Goal: Transaction & Acquisition: Book appointment/travel/reservation

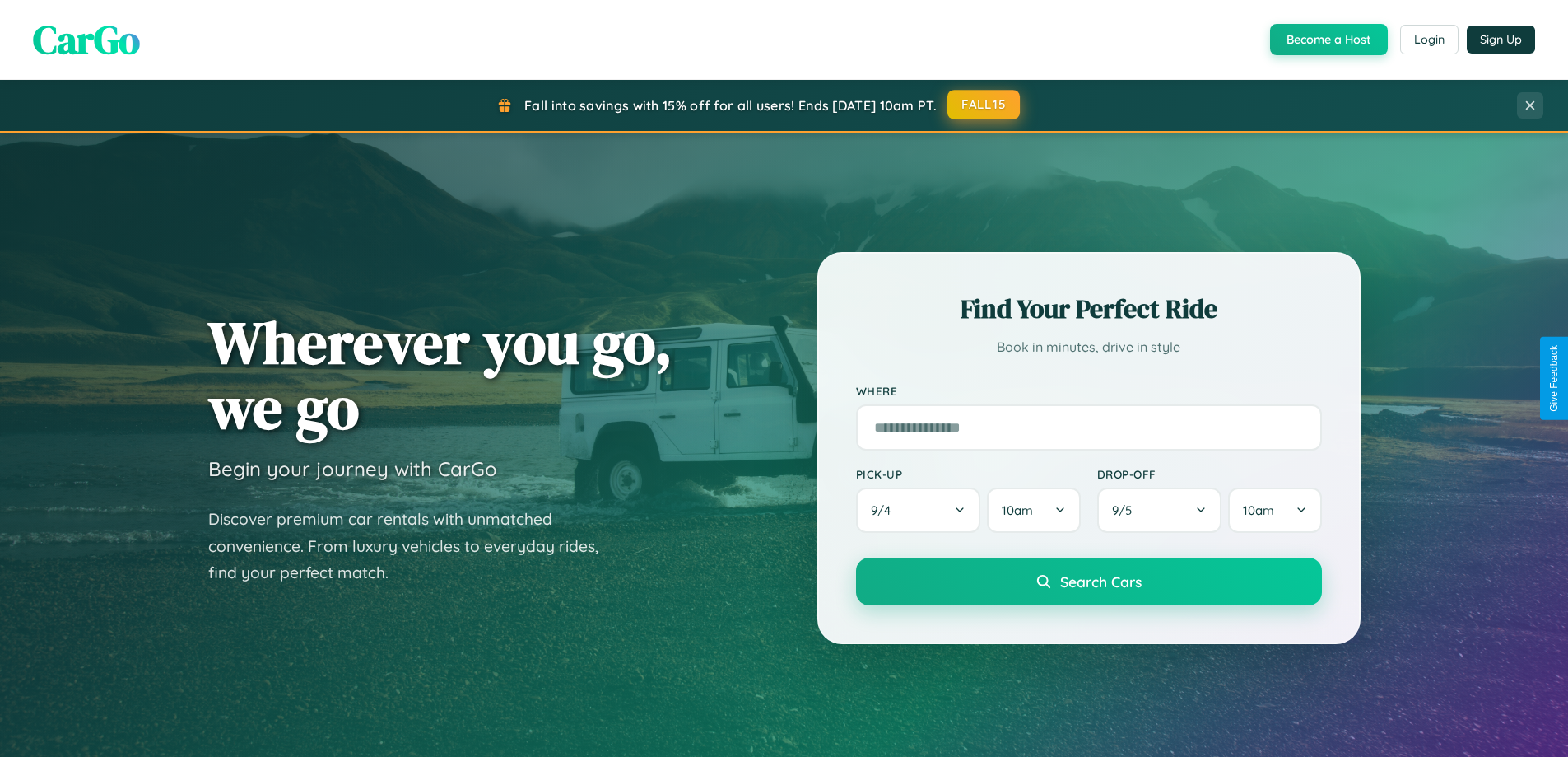
click at [984, 105] on button "FALL15" at bounding box center [983, 105] width 72 height 30
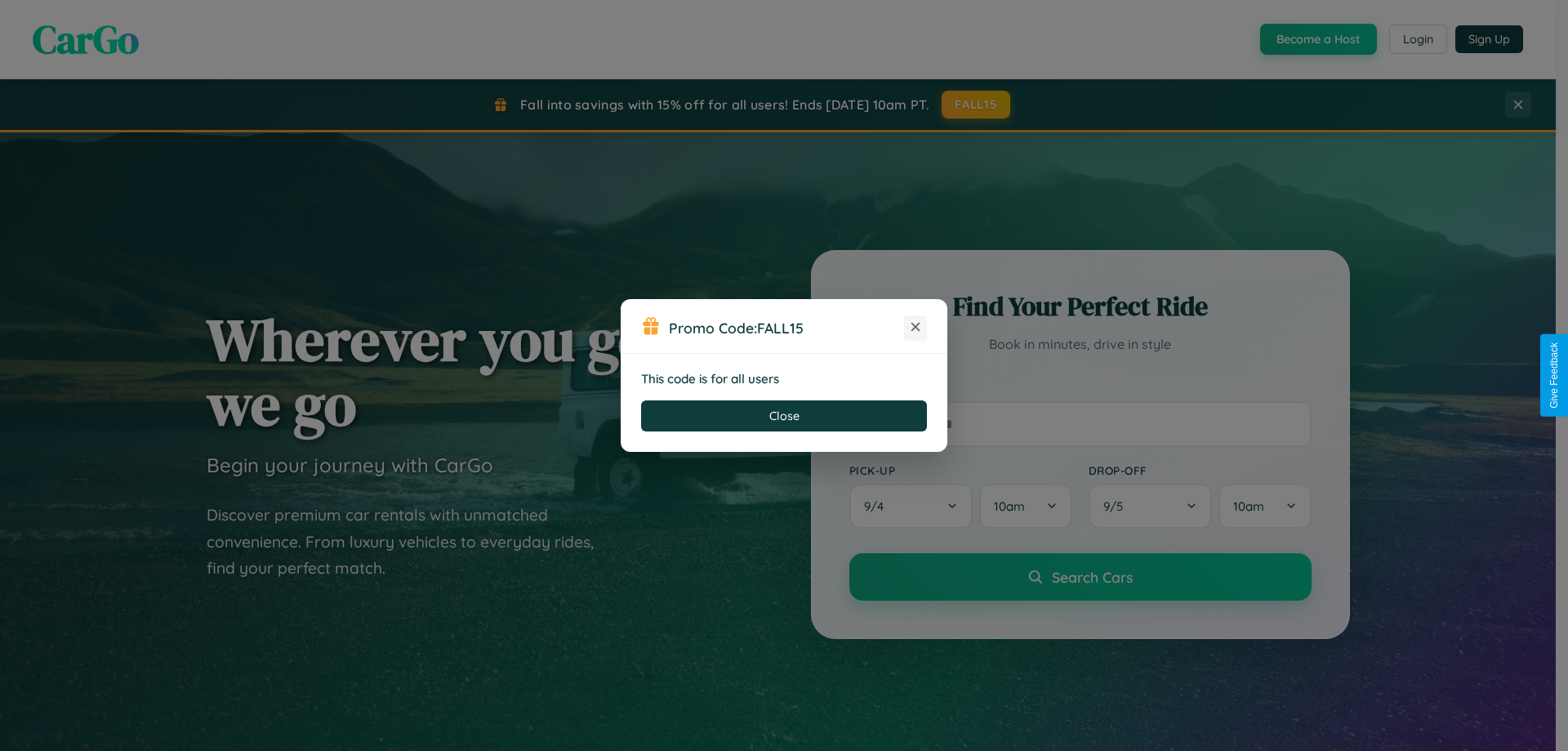
click at [916, 328] on icon at bounding box center [916, 327] width 17 height 17
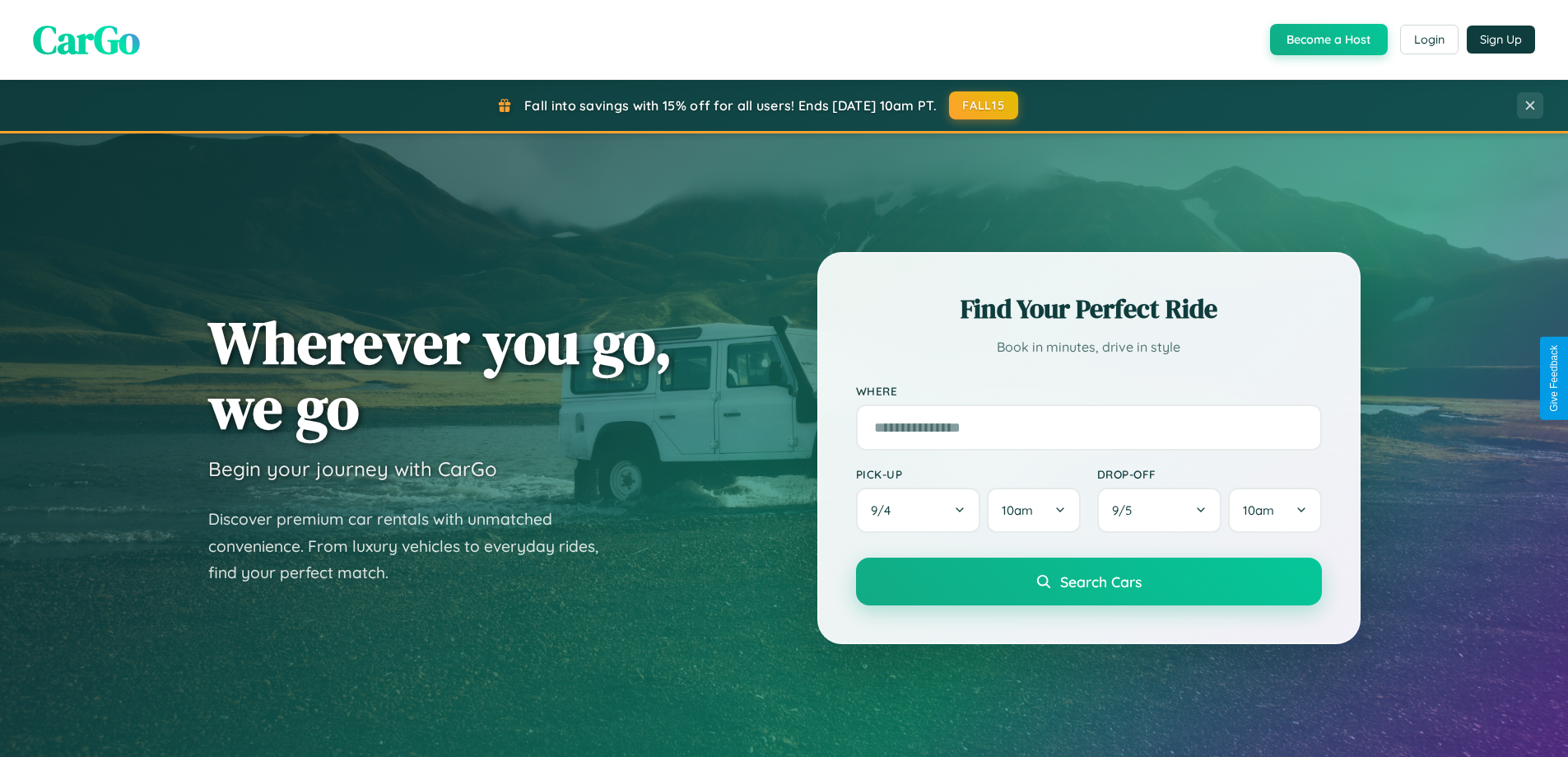
scroll to position [710, 0]
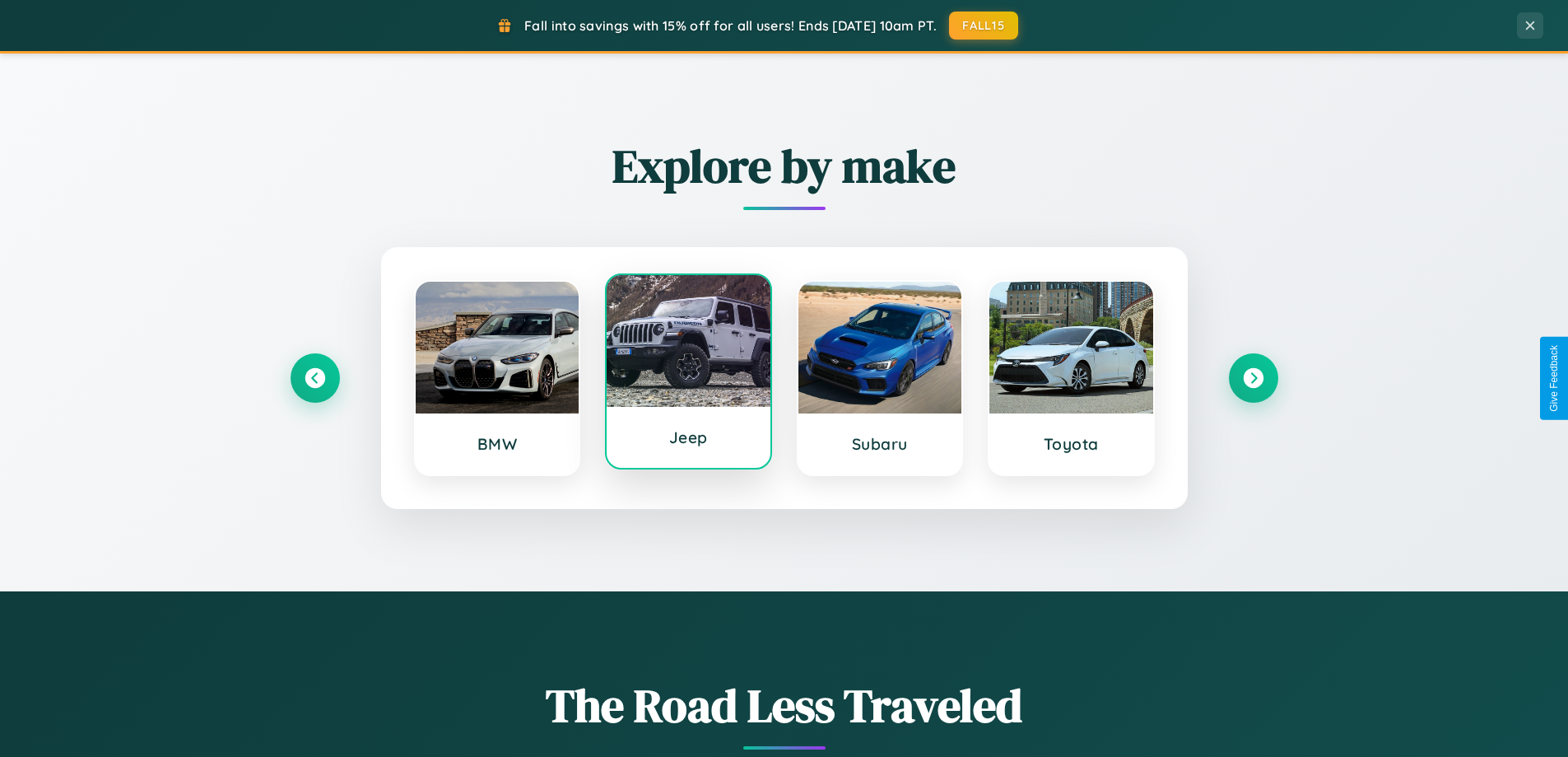
click at [688, 371] on div at bounding box center [688, 341] width 164 height 131
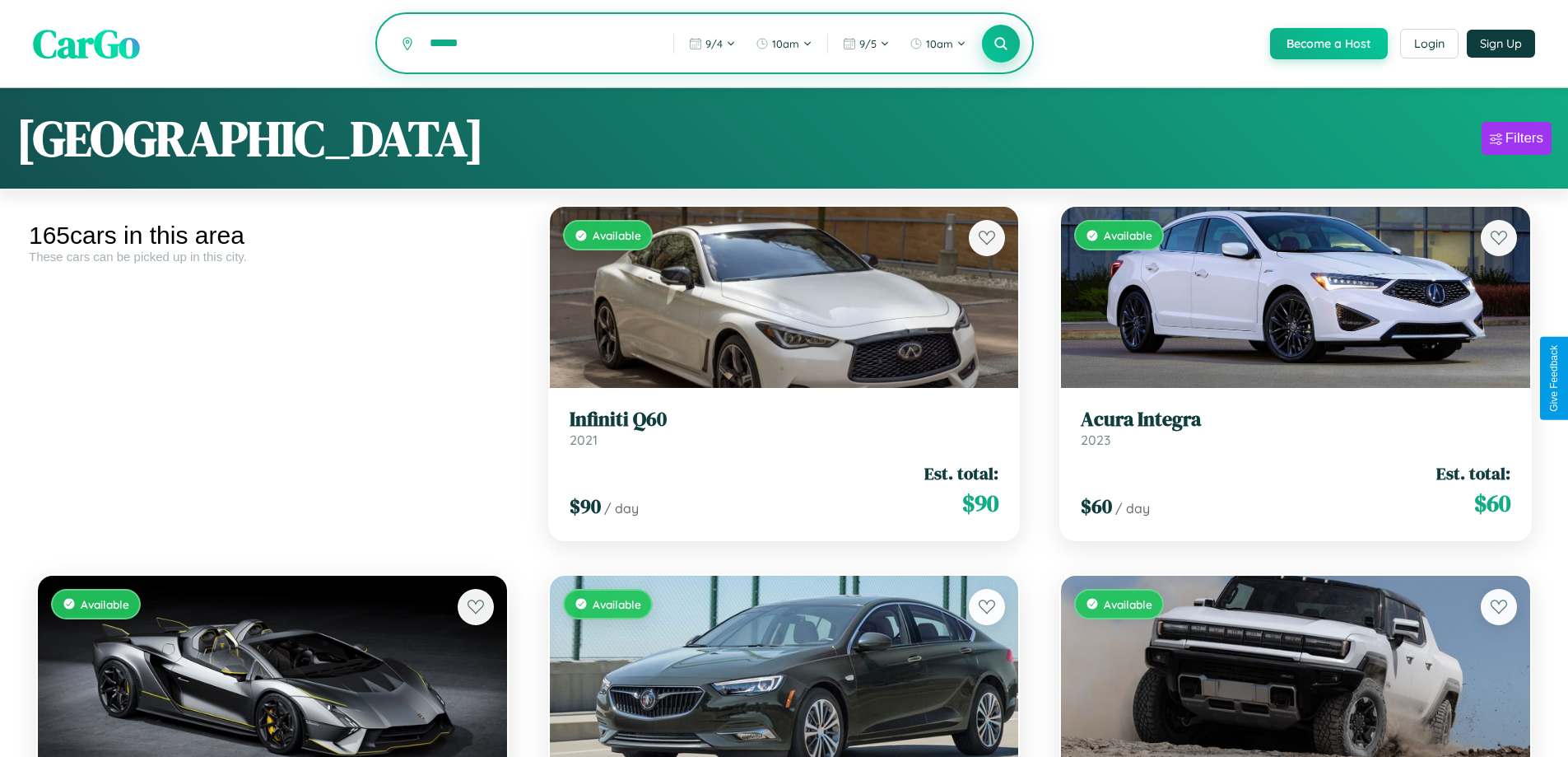
type input "******"
click at [1000, 44] on icon at bounding box center [1001, 43] width 16 height 16
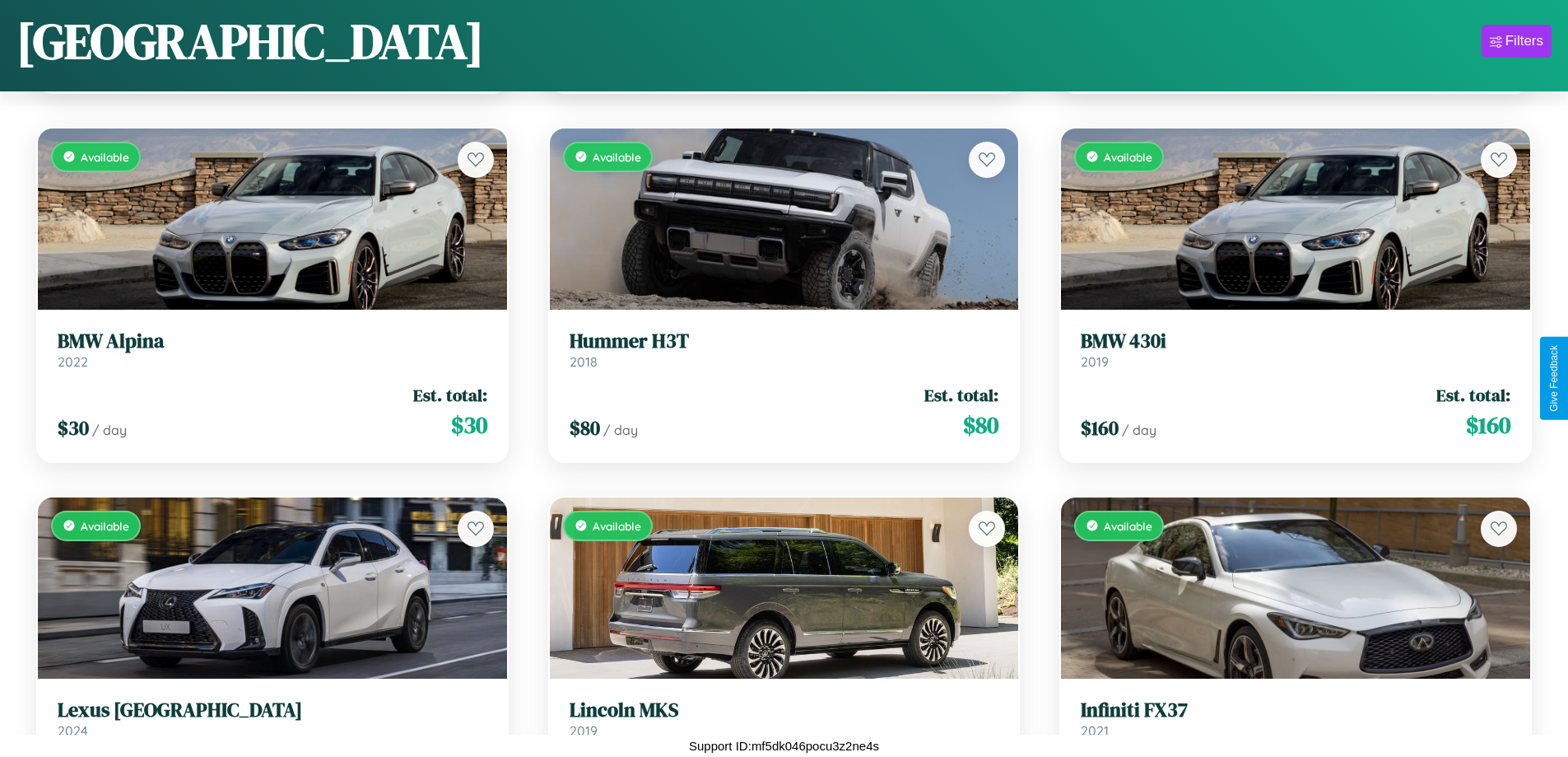
scroll to position [21622, 0]
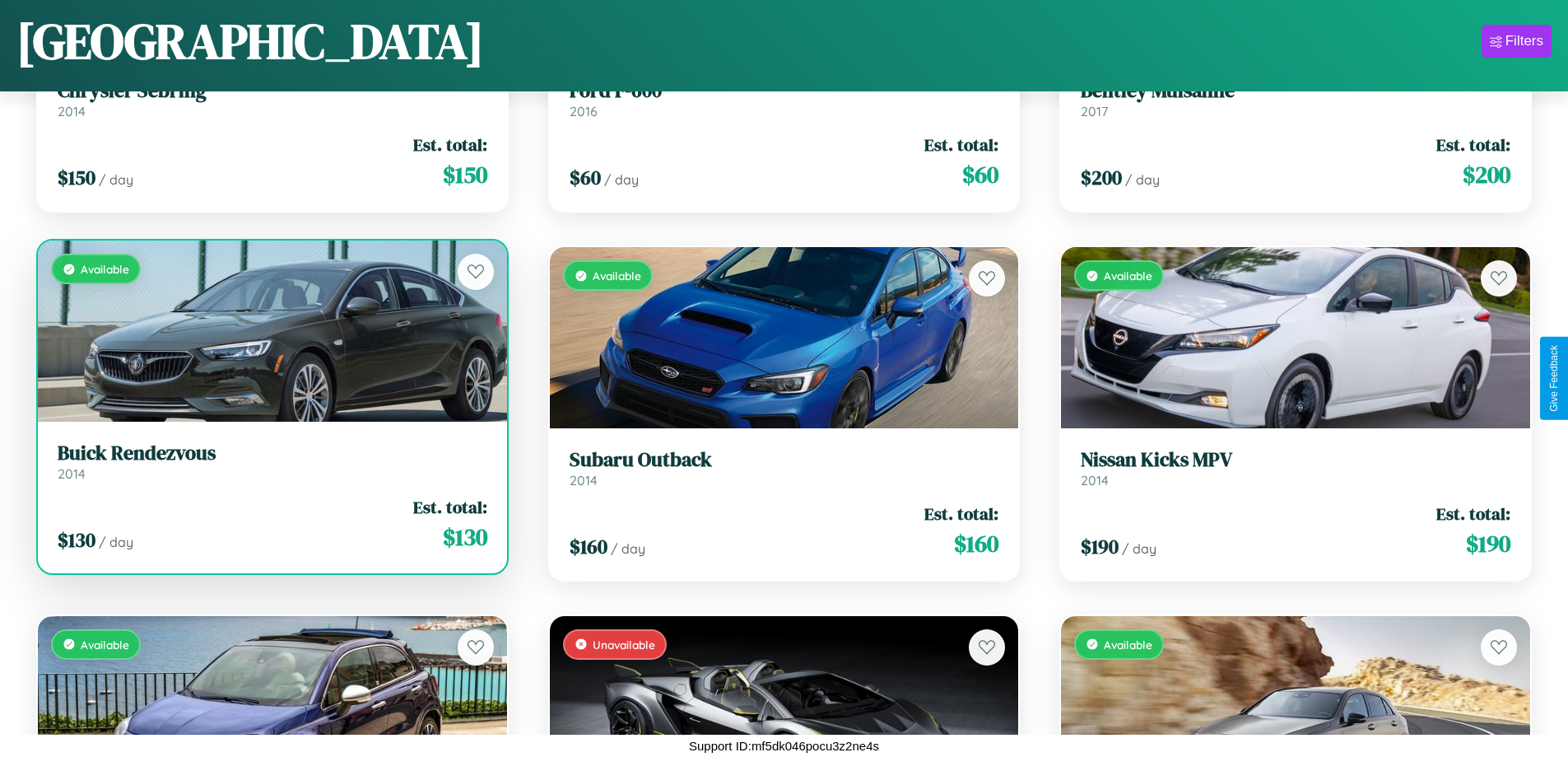
click at [270, 467] on link "Buick Rendezvous 2014" at bounding box center [272, 462] width 430 height 41
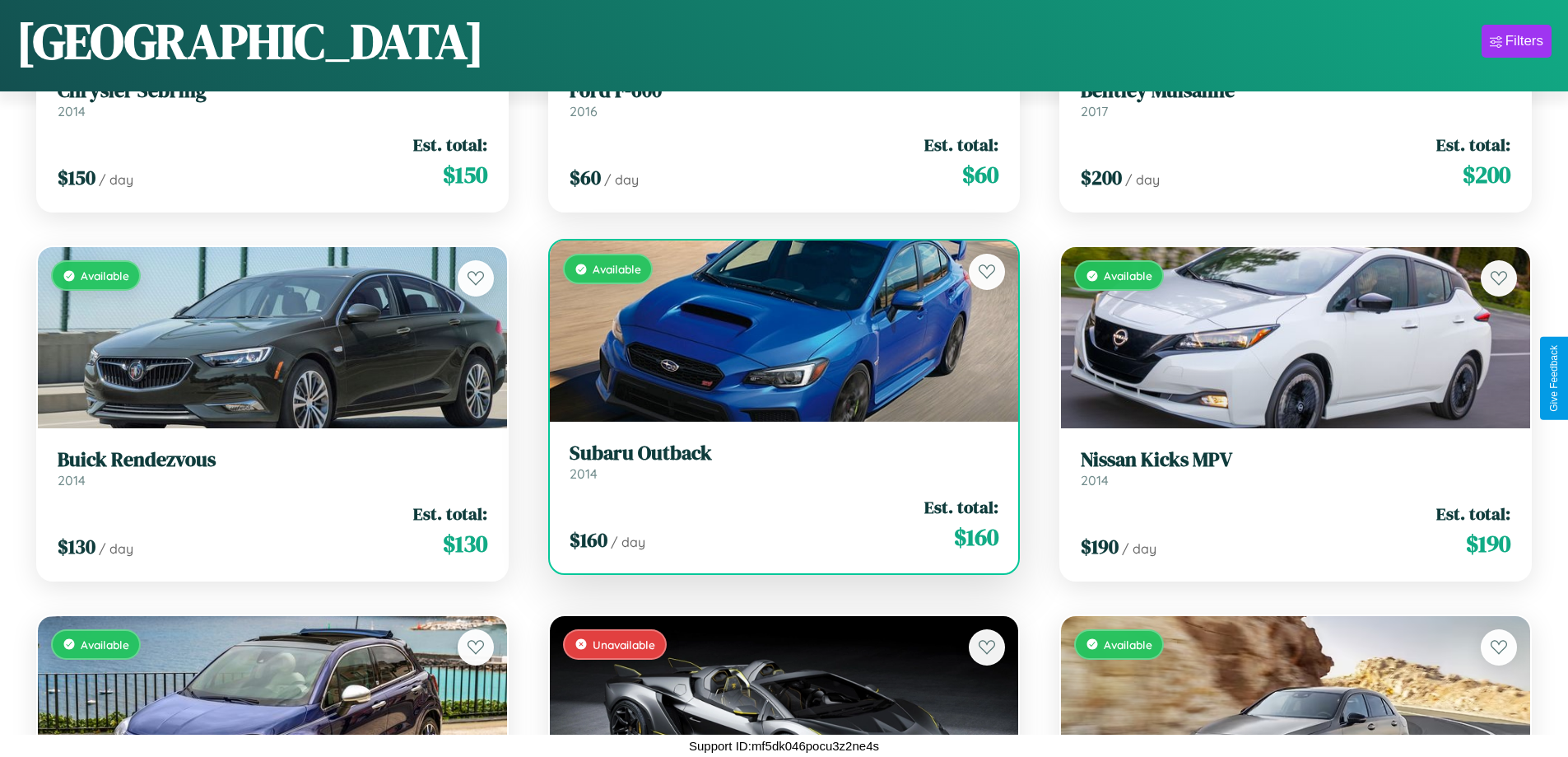
scroll to position [23466, 0]
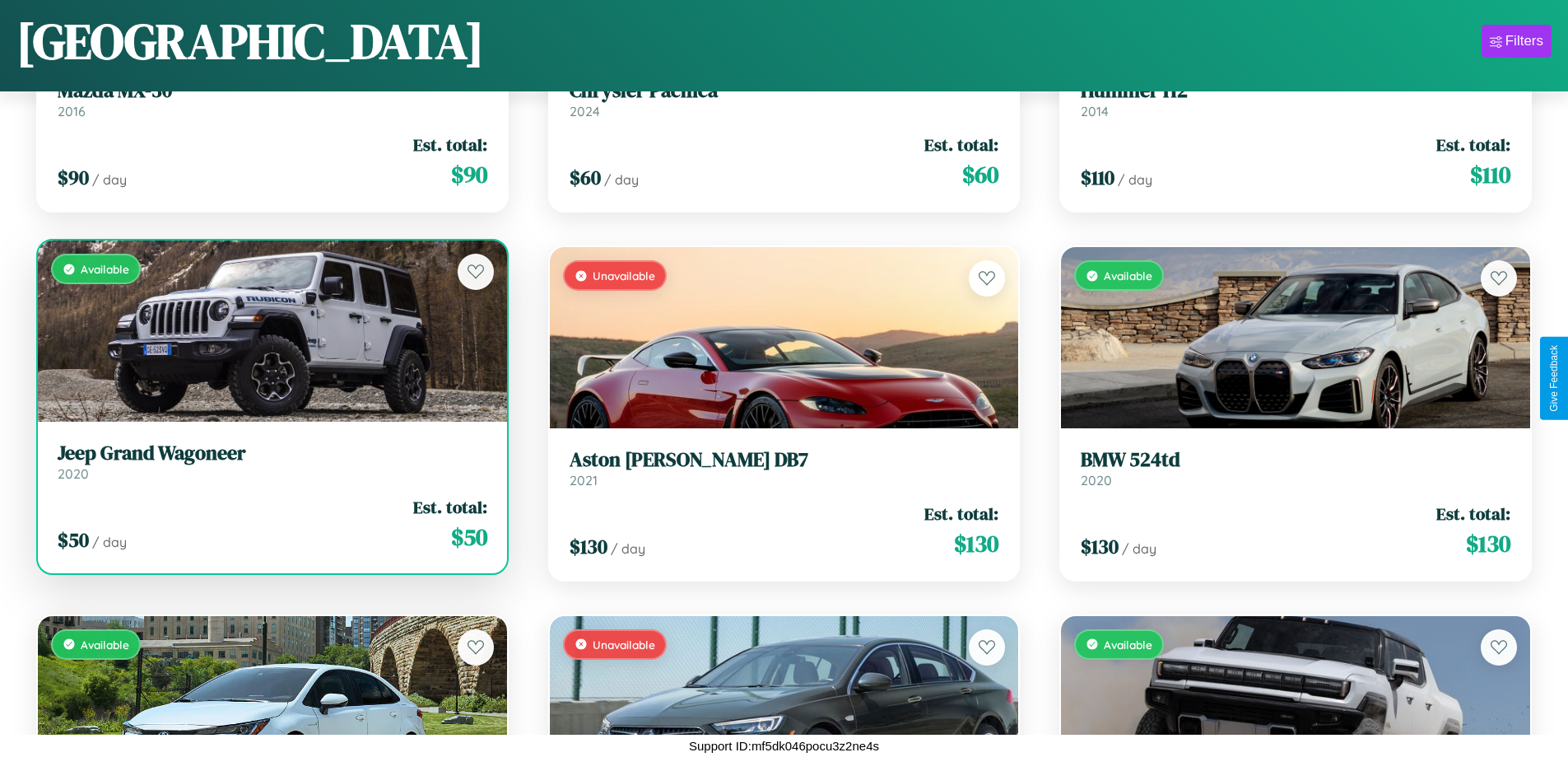
click at [270, 461] on h3 "Jeep Grand Wagoneer" at bounding box center [272, 453] width 430 height 24
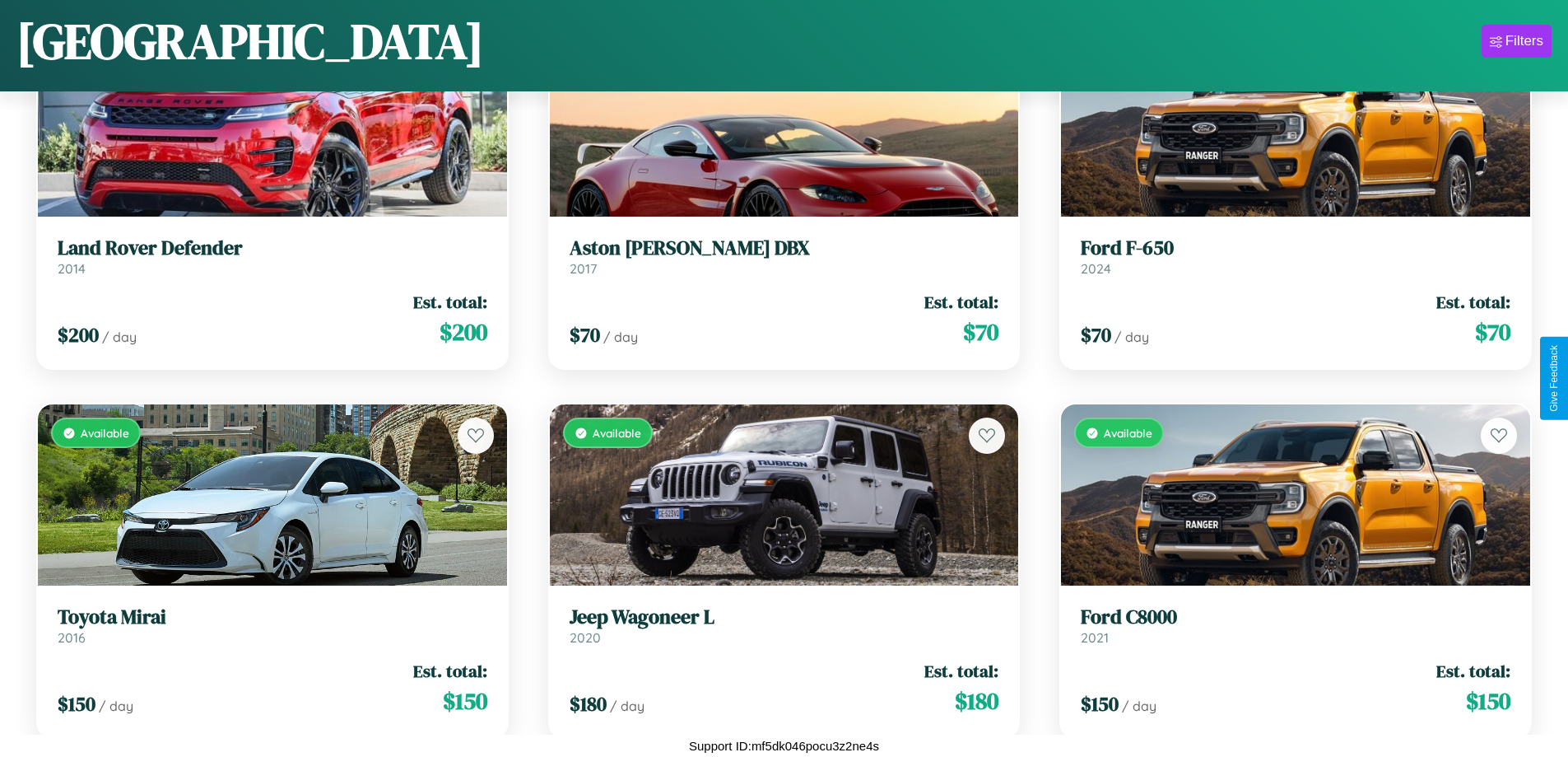
scroll to position [13139, 0]
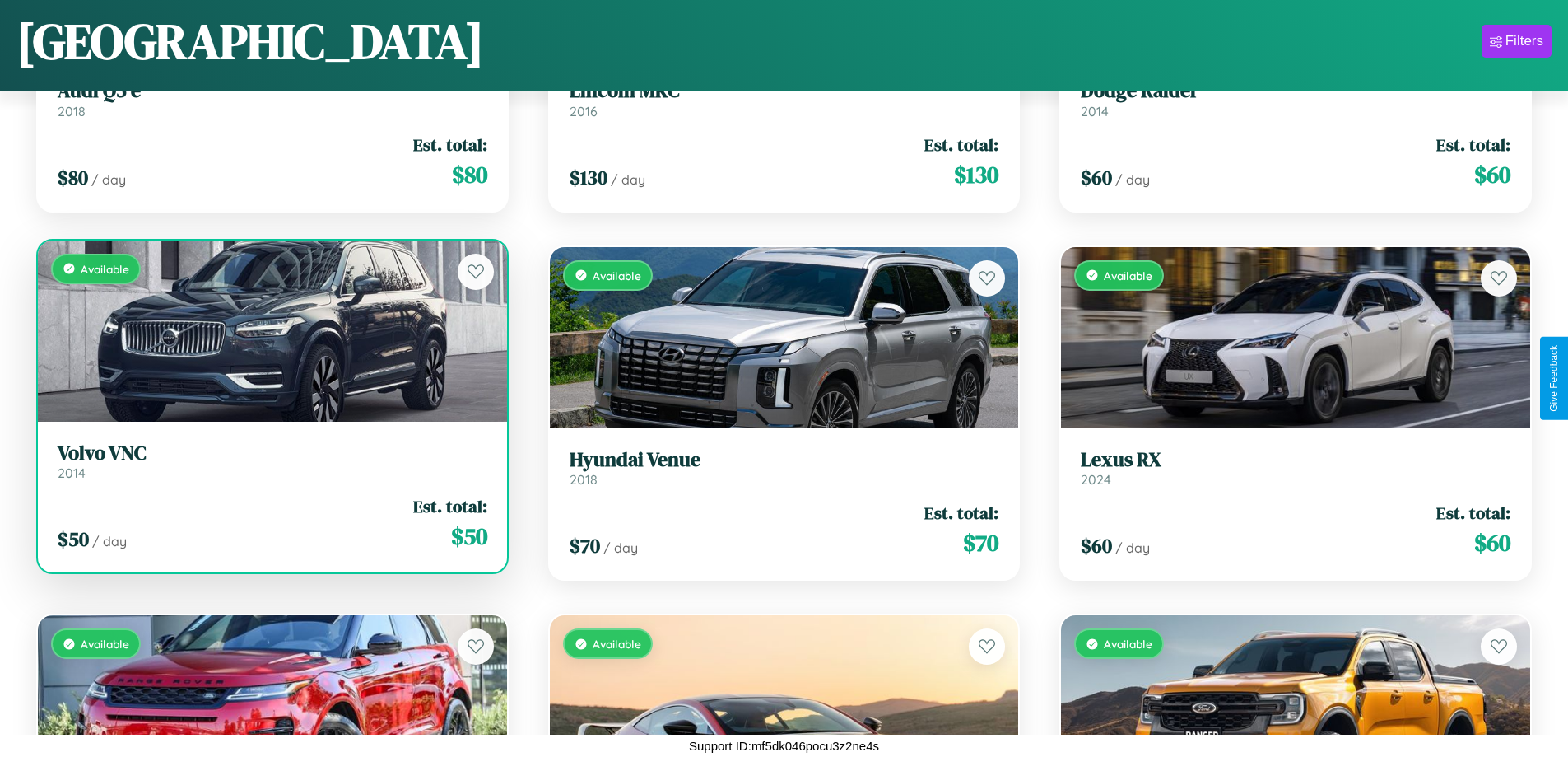
click at [270, 334] on div "Available" at bounding box center [272, 331] width 469 height 181
click at [270, 330] on div "Available" at bounding box center [272, 331] width 469 height 181
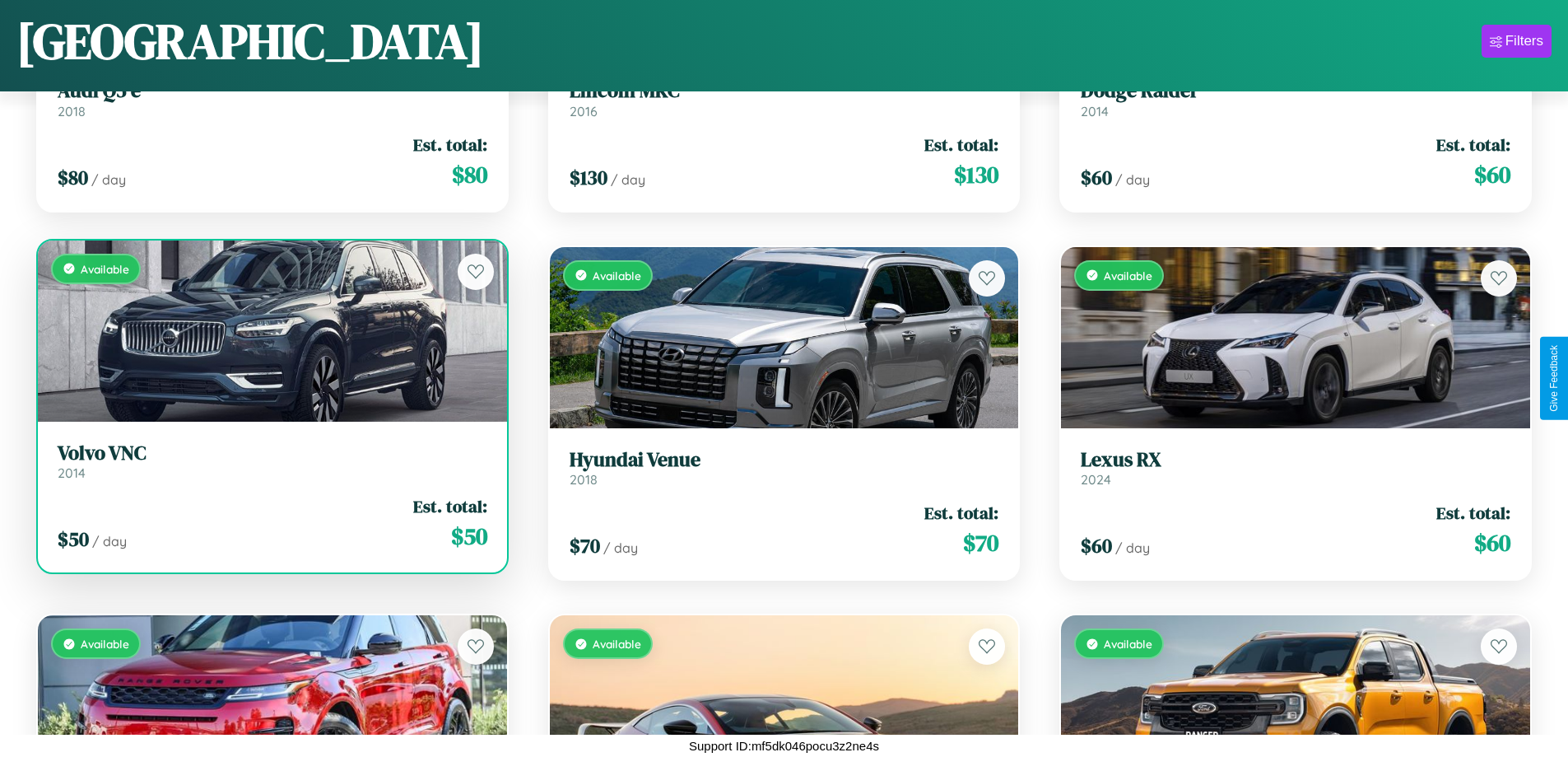
click at [270, 330] on div "Available" at bounding box center [272, 331] width 469 height 181
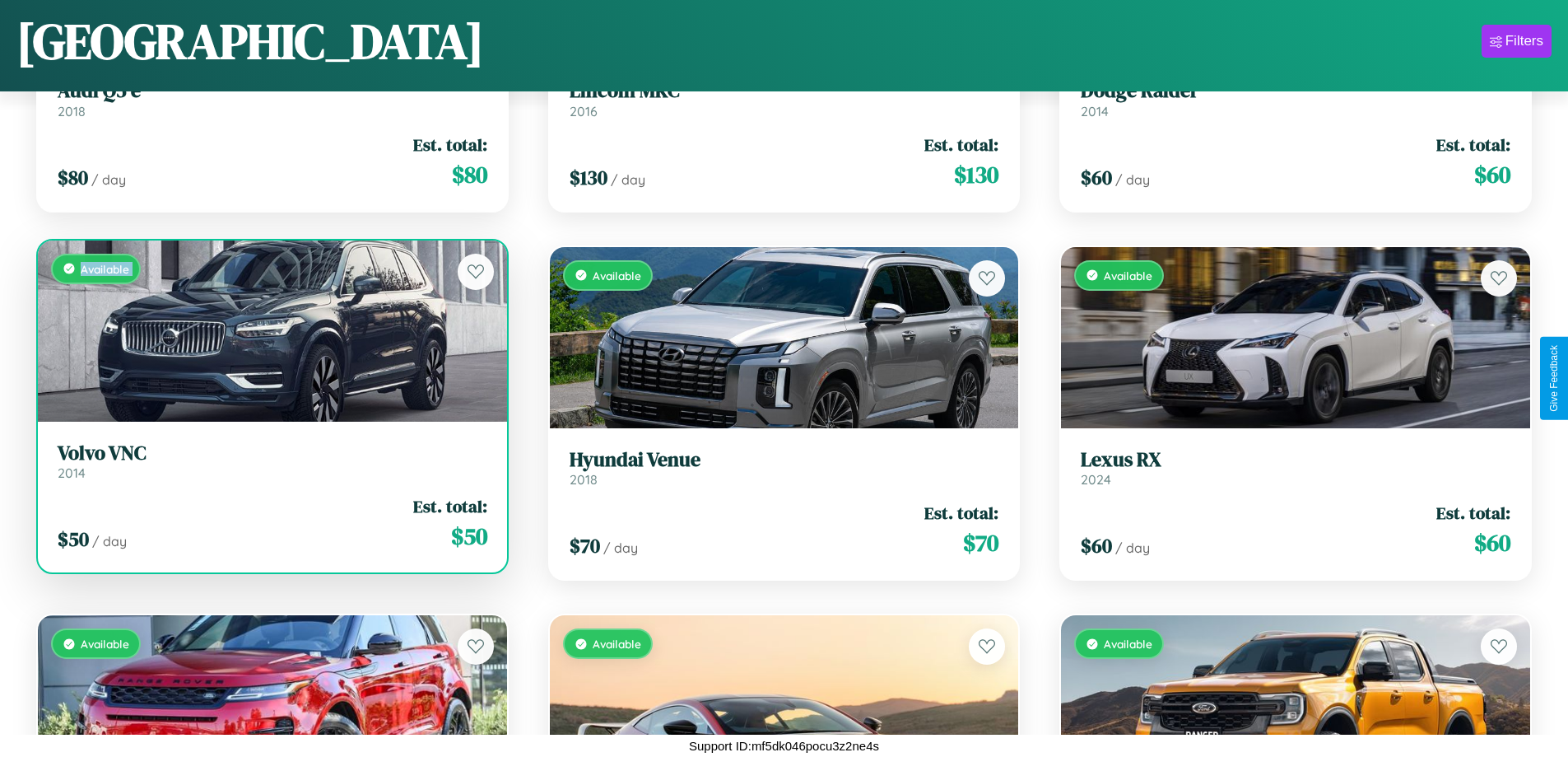
click at [270, 330] on div "Available" at bounding box center [272, 331] width 469 height 181
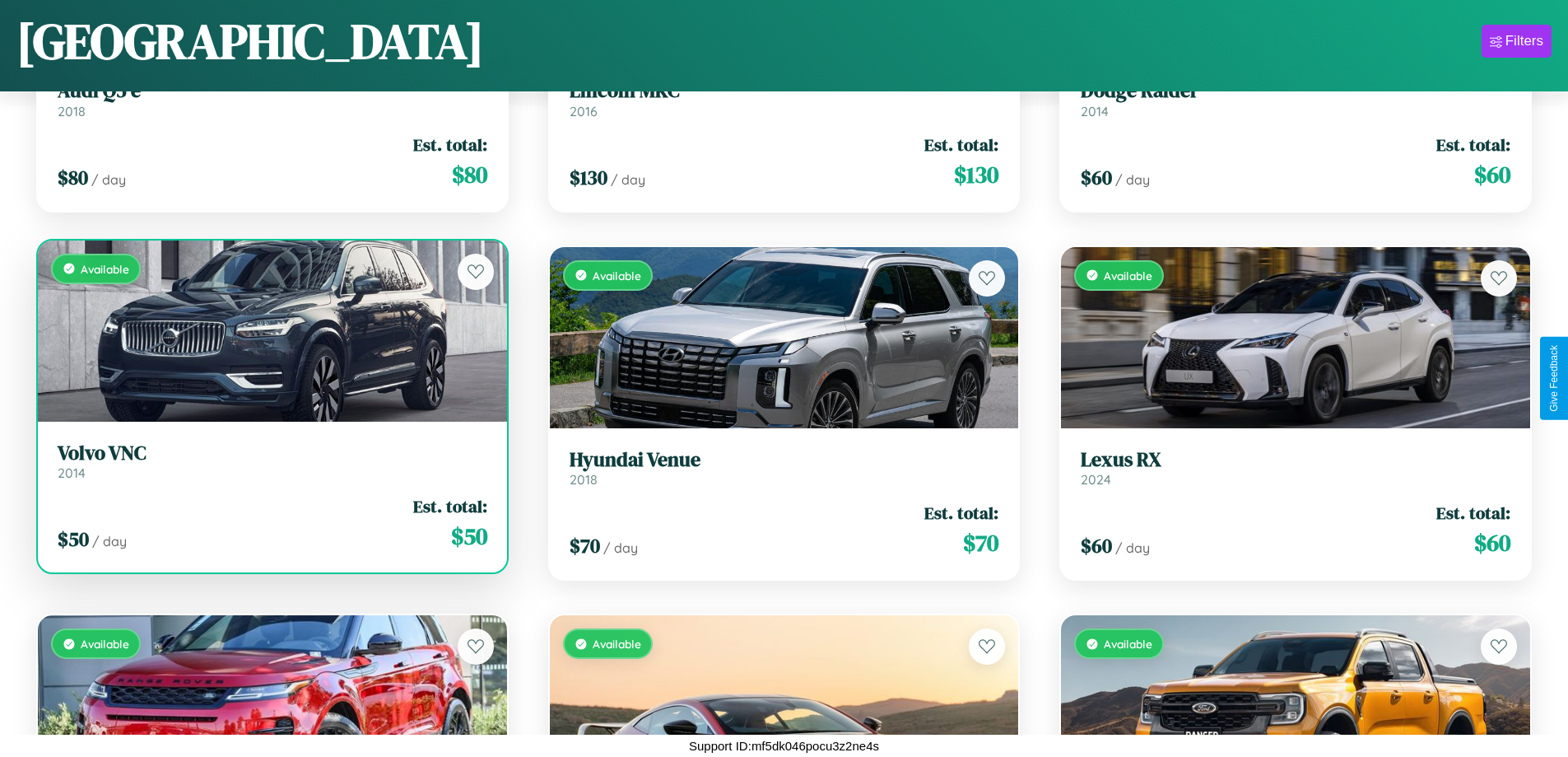
click at [270, 330] on div "Available" at bounding box center [272, 331] width 469 height 181
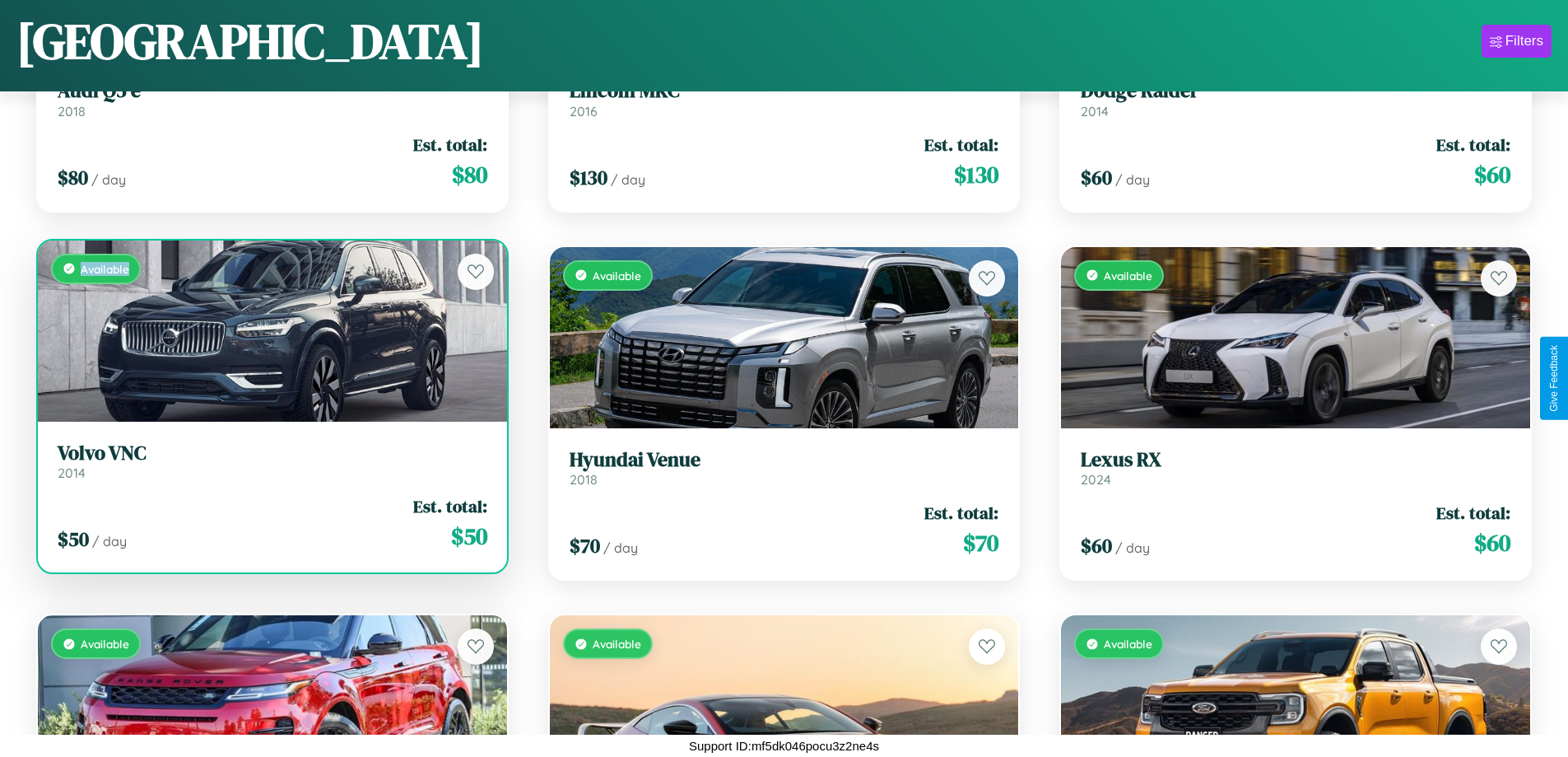
click at [270, 330] on div "Available" at bounding box center [272, 331] width 469 height 181
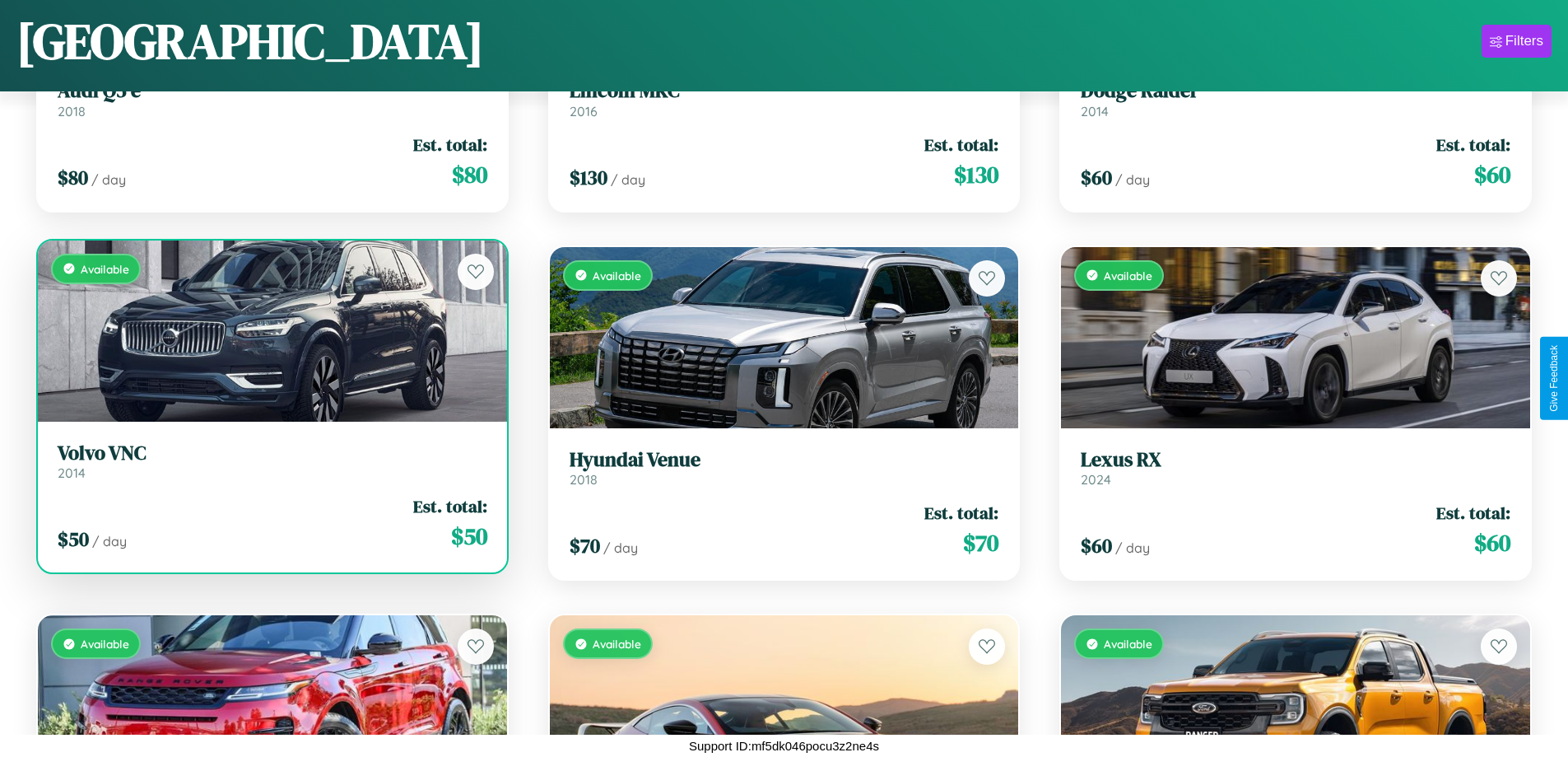
click at [270, 461] on h3 "Volvo VNC" at bounding box center [272, 453] width 430 height 24
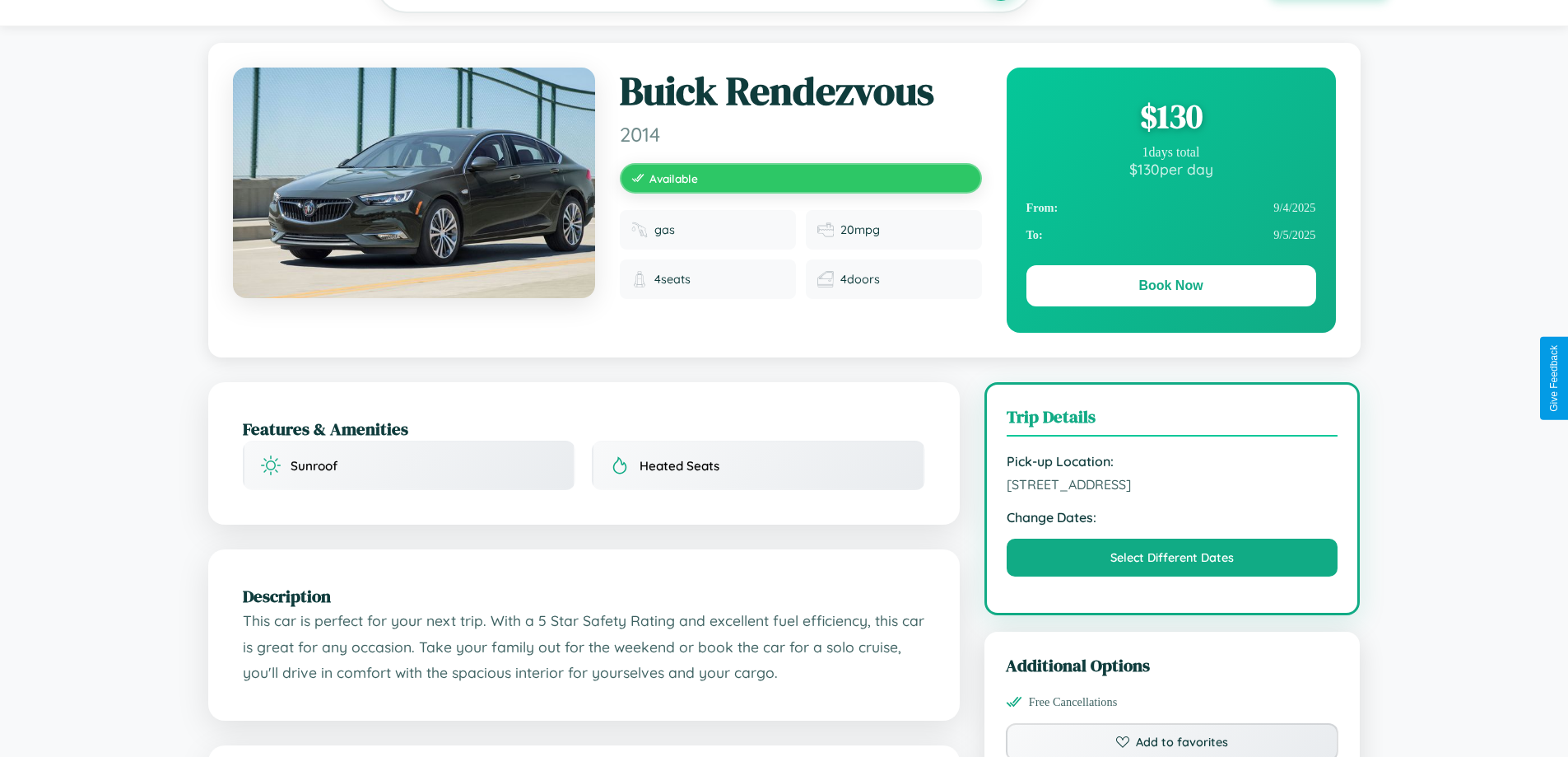
scroll to position [169, 0]
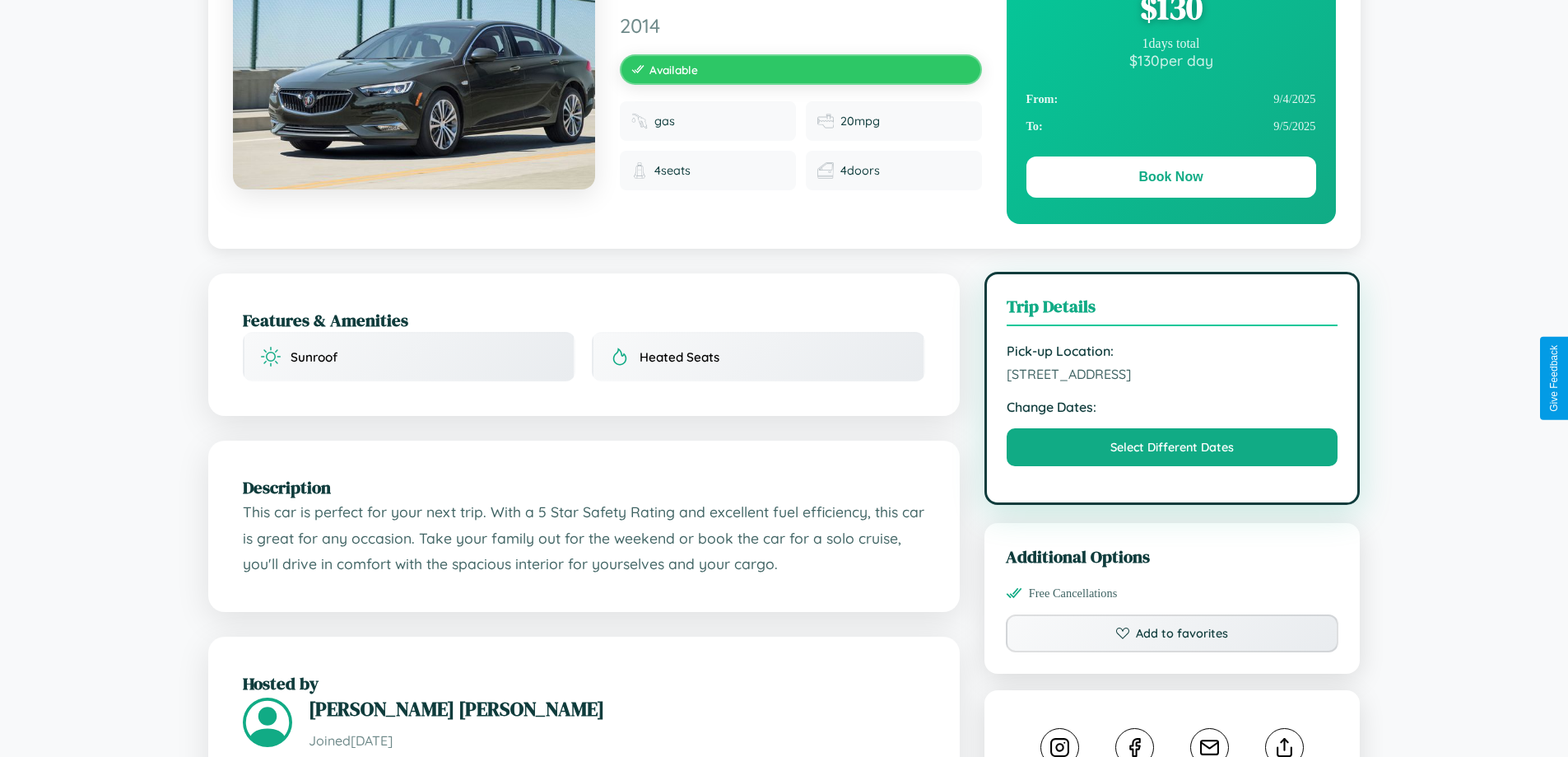
click at [1172, 377] on span "5351 Lake Street Mumbai Maharashtra 58746 India" at bounding box center [1172, 374] width 332 height 17
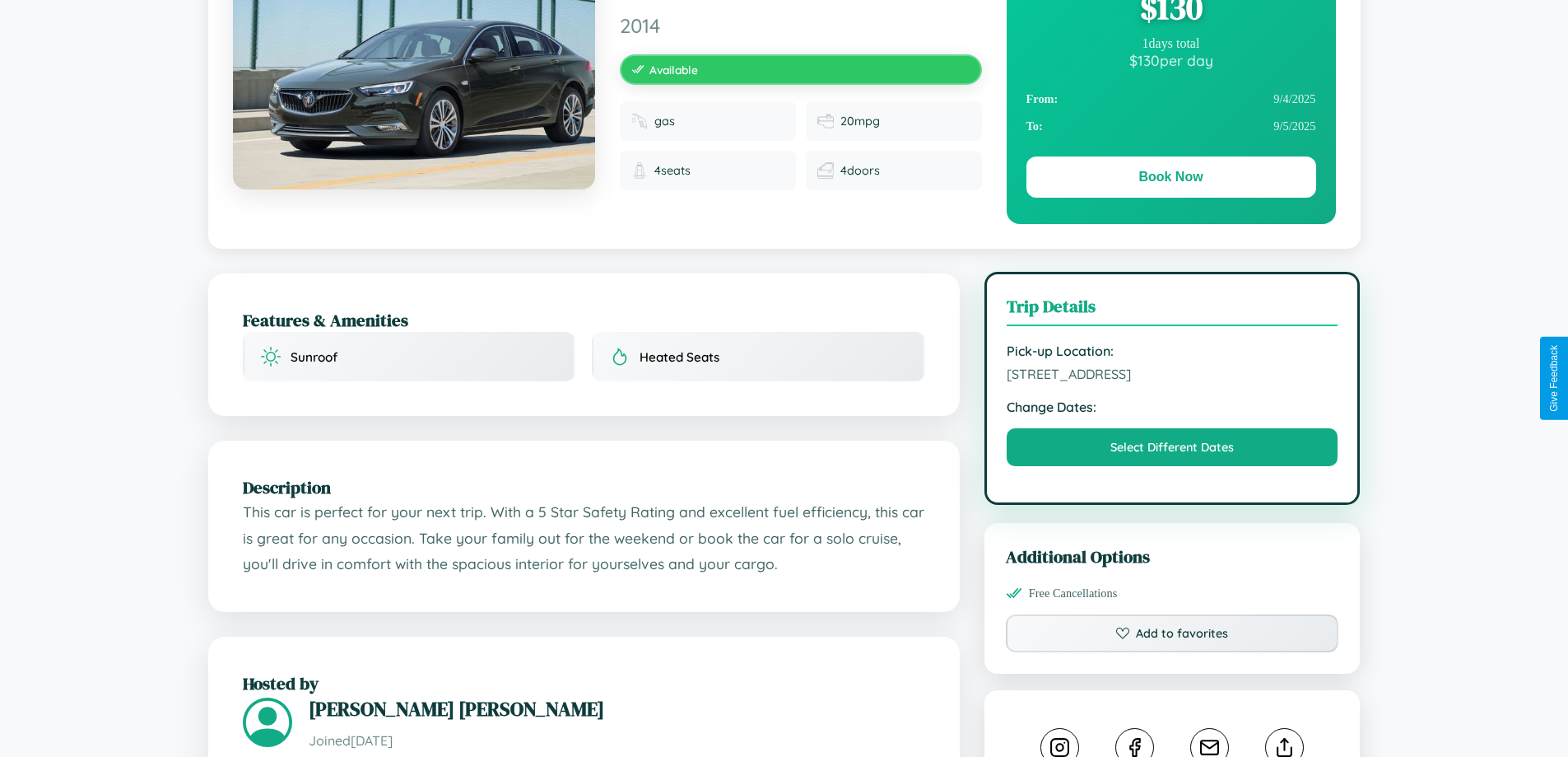
click at [1172, 377] on span "5351 Lake Street Mumbai Maharashtra 58746 India" at bounding box center [1172, 374] width 332 height 17
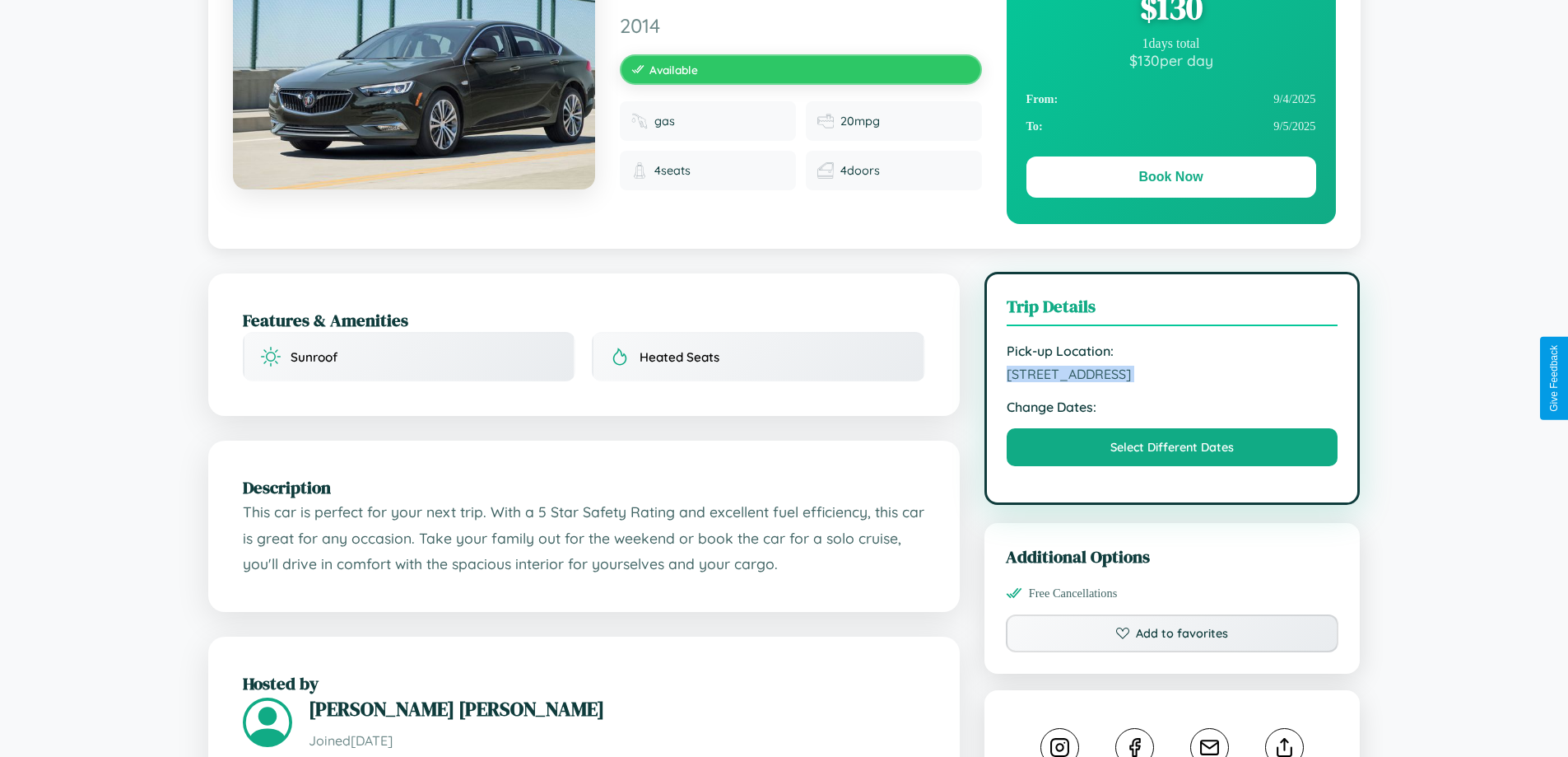
click at [1172, 377] on span "5351 Lake Street Mumbai Maharashtra 58746 India" at bounding box center [1172, 374] width 332 height 17
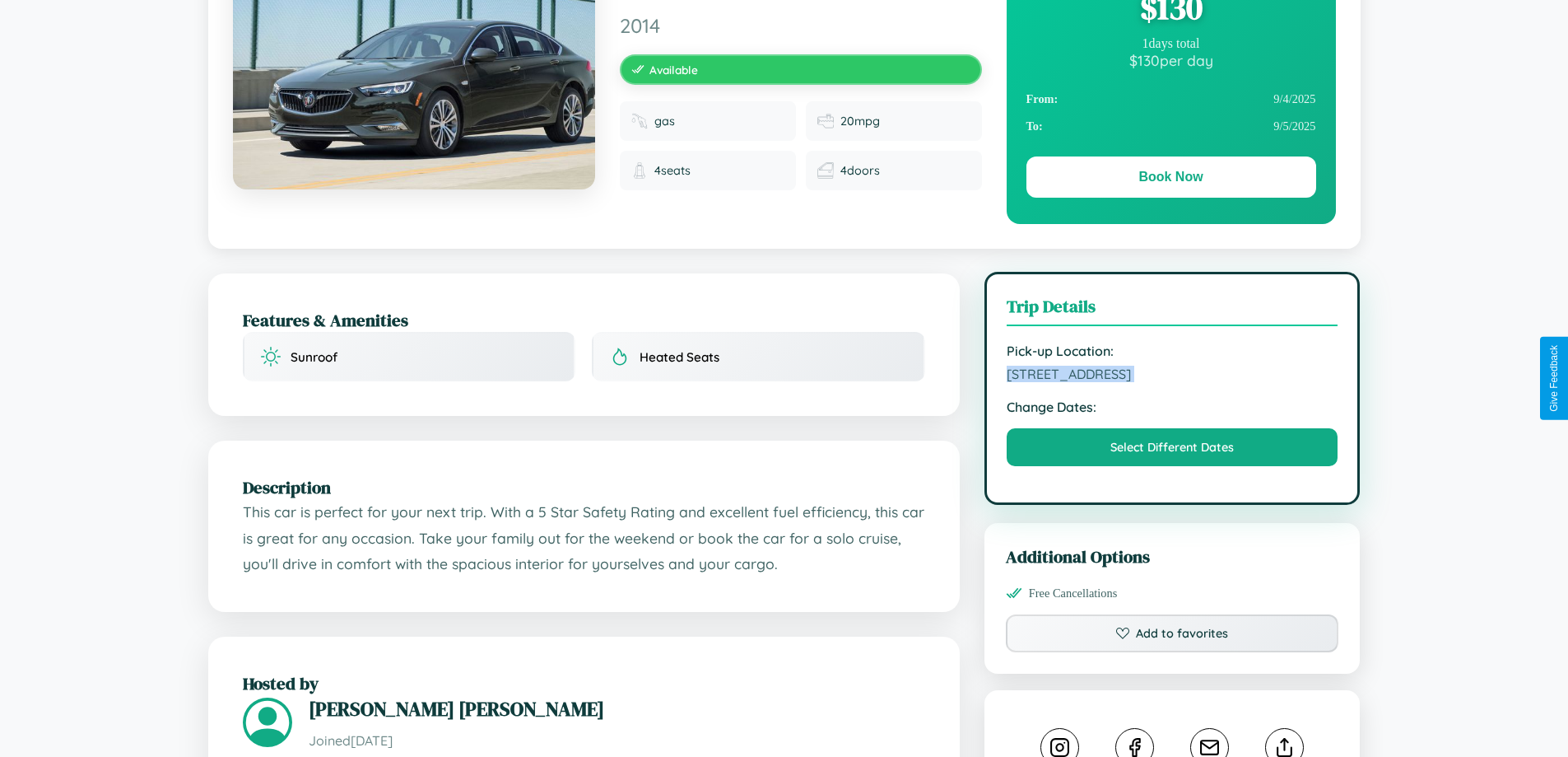
click at [1172, 377] on span "5351 Lake Street Mumbai Maharashtra 58746 India" at bounding box center [1172, 374] width 332 height 17
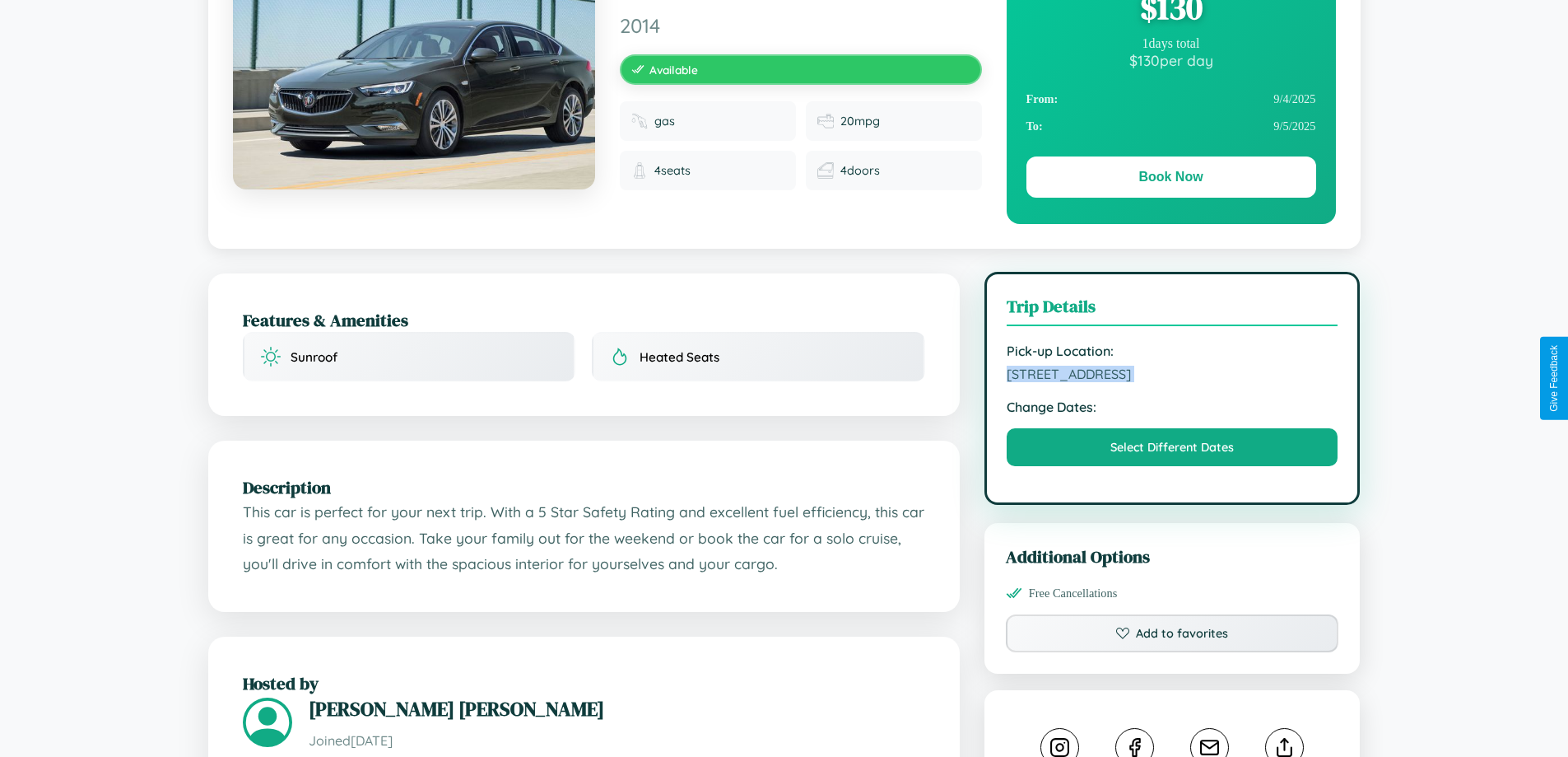
click at [1172, 377] on span "5351 Lake Street Mumbai Maharashtra 58746 India" at bounding box center [1172, 374] width 332 height 17
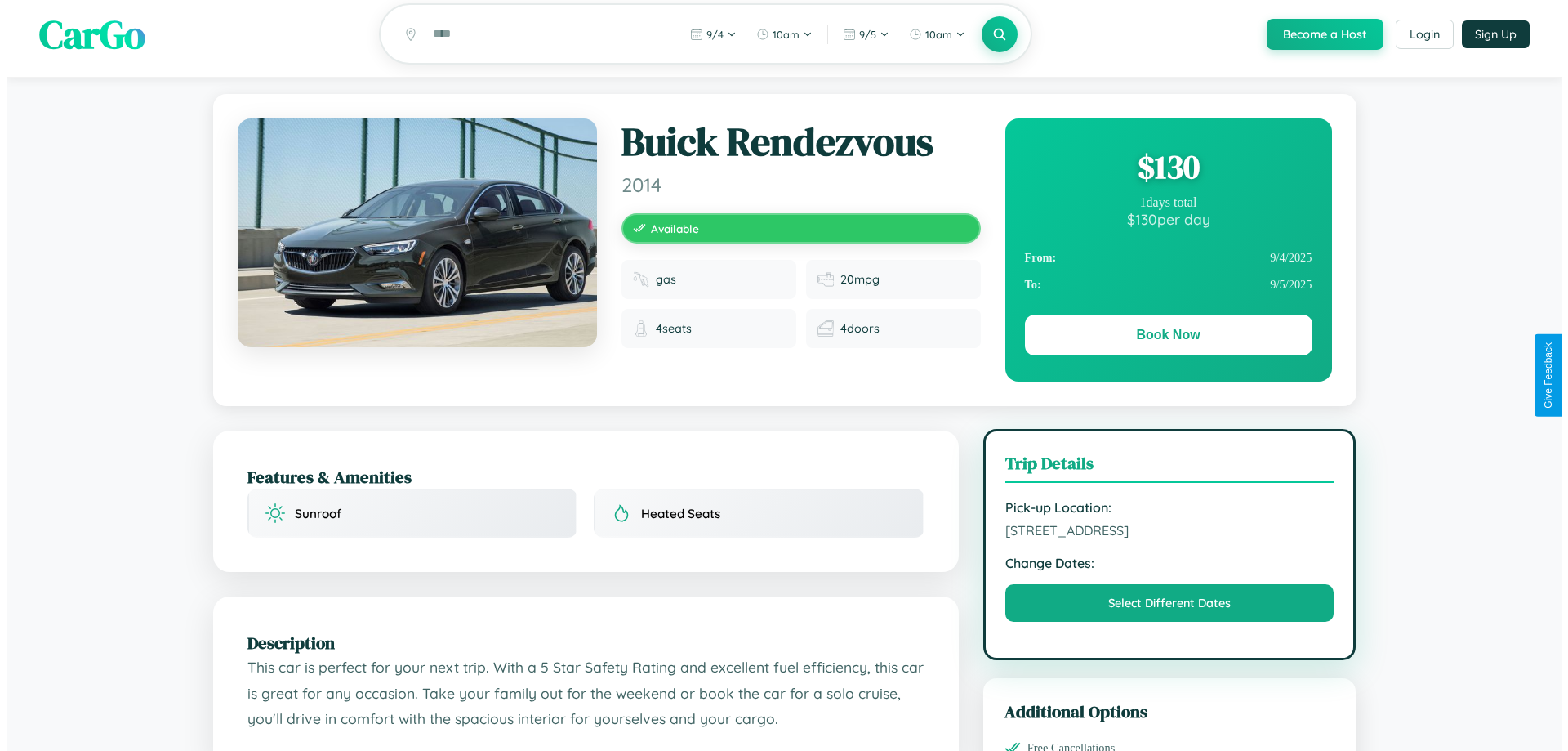
scroll to position [0, 0]
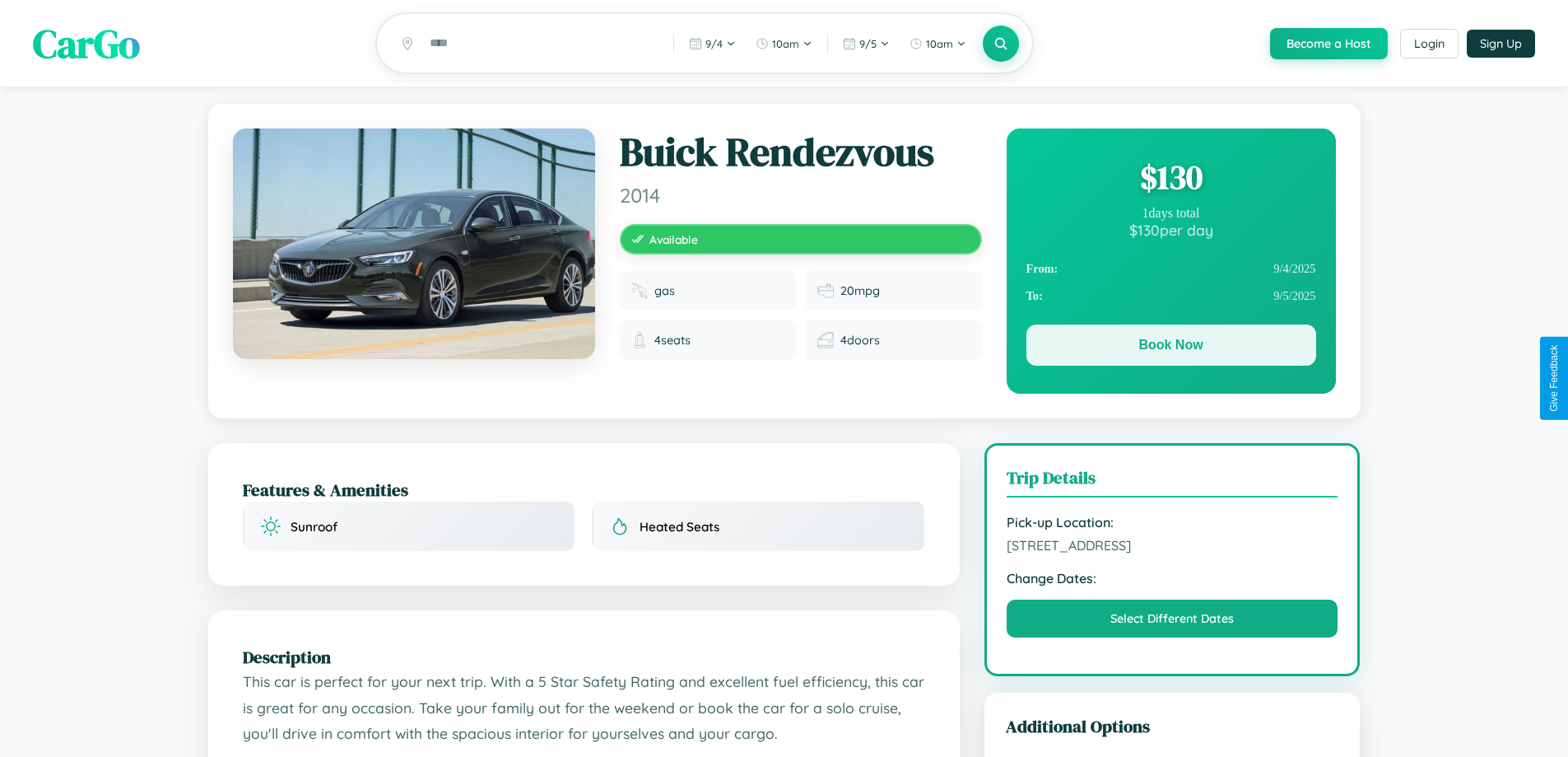
click at [1171, 348] on button "Book Now" at bounding box center [1171, 345] width 290 height 41
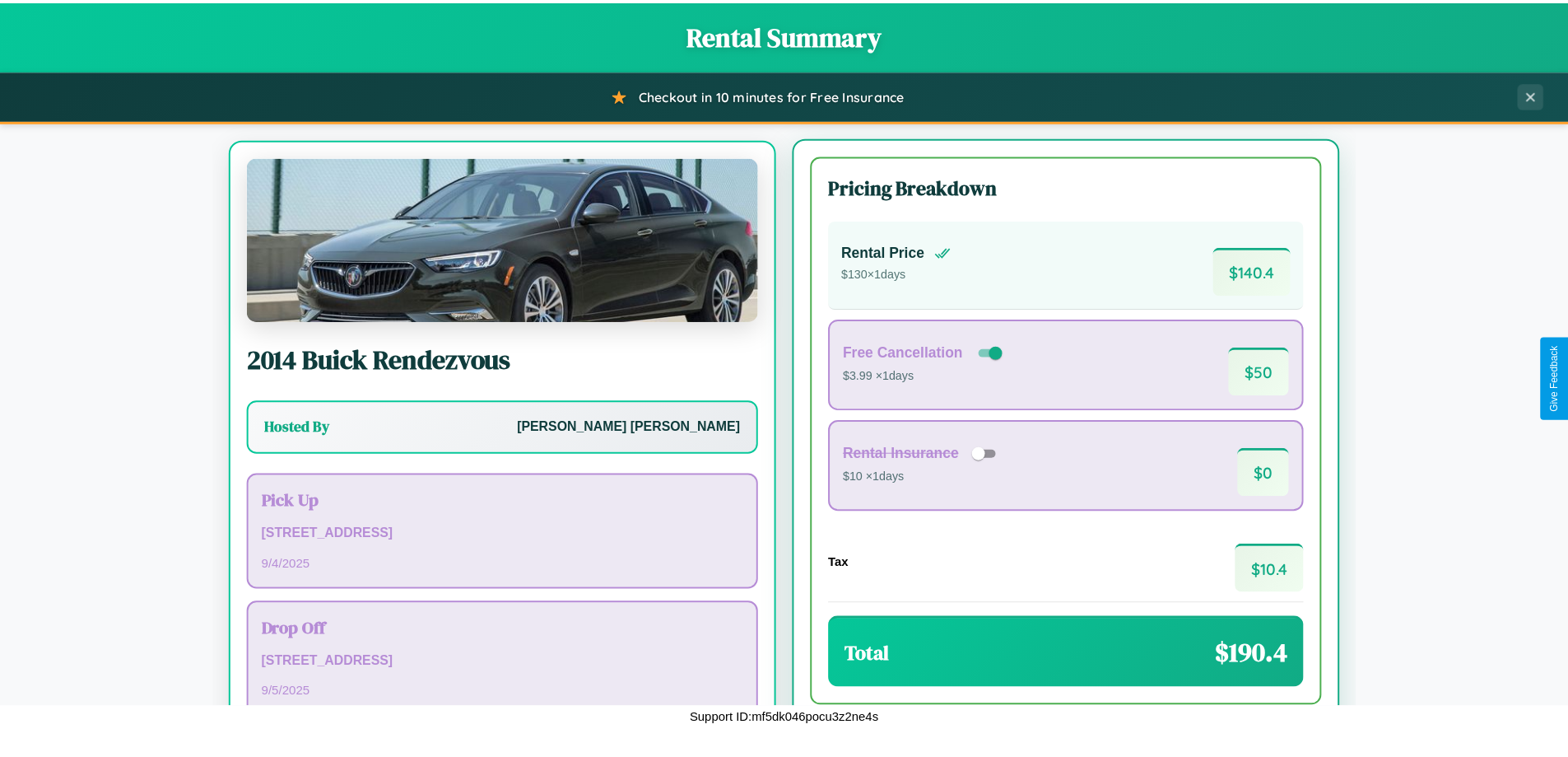
scroll to position [77, 0]
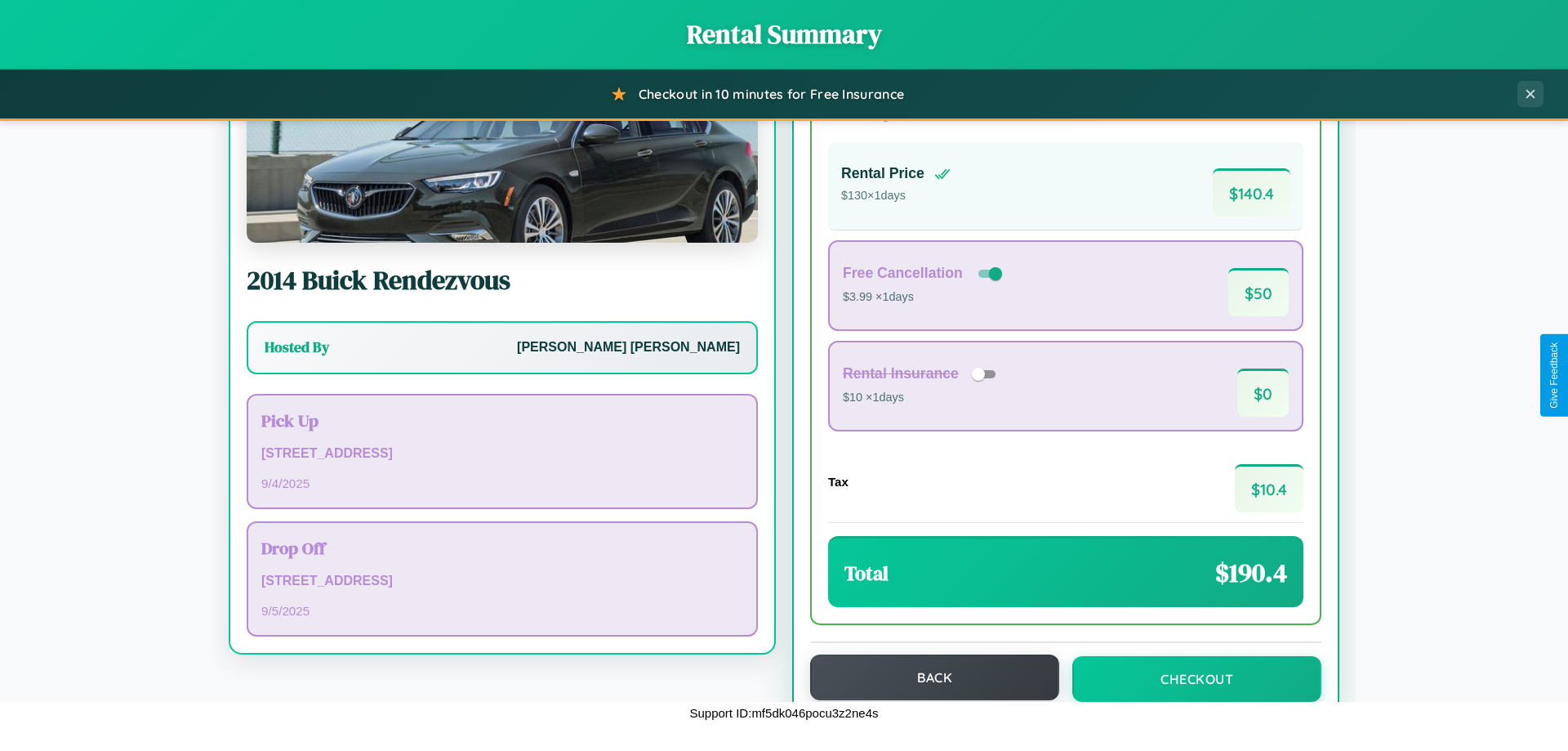
click at [927, 678] on button "Back" at bounding box center [934, 678] width 249 height 46
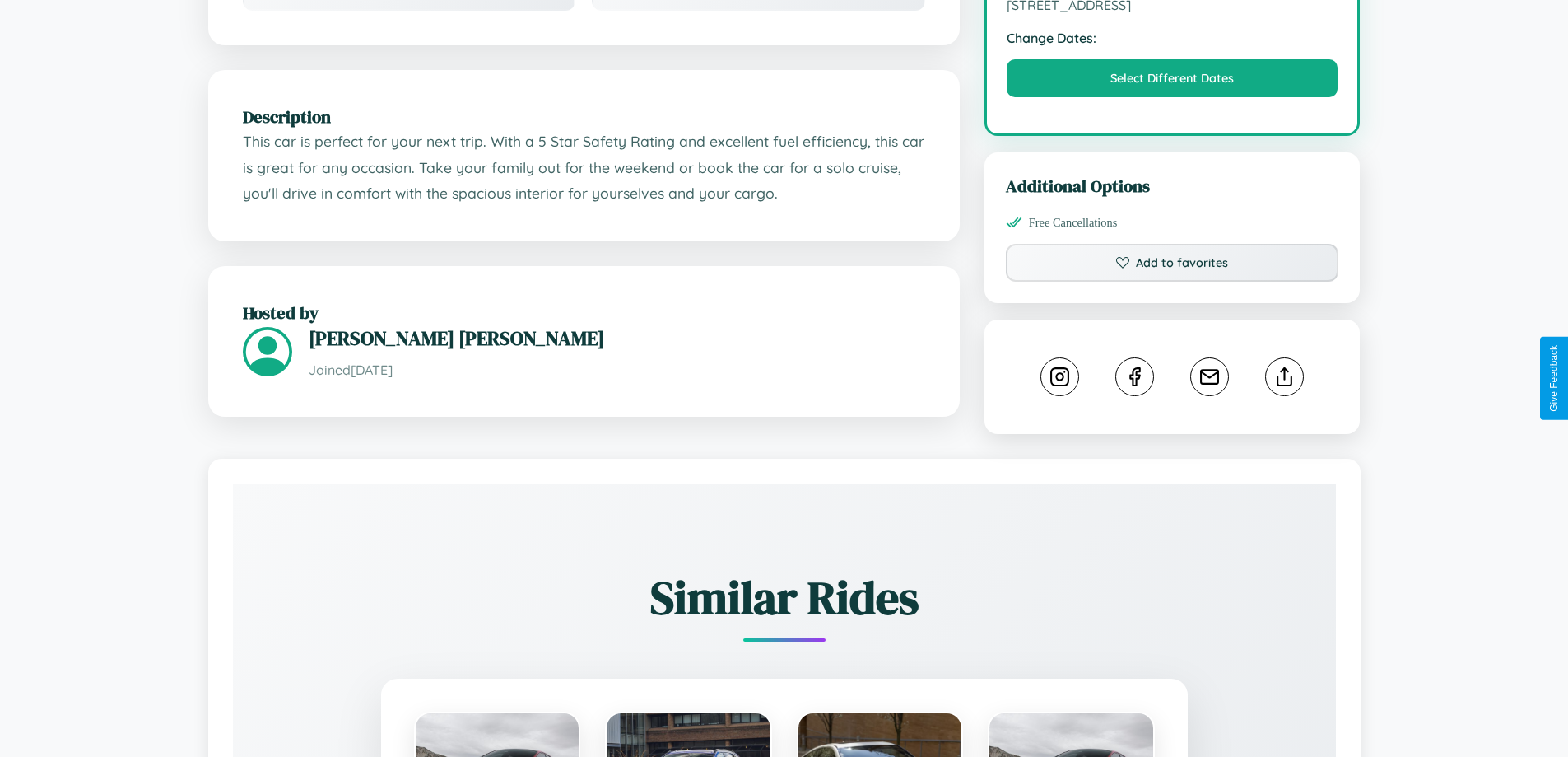
scroll to position [541, 0]
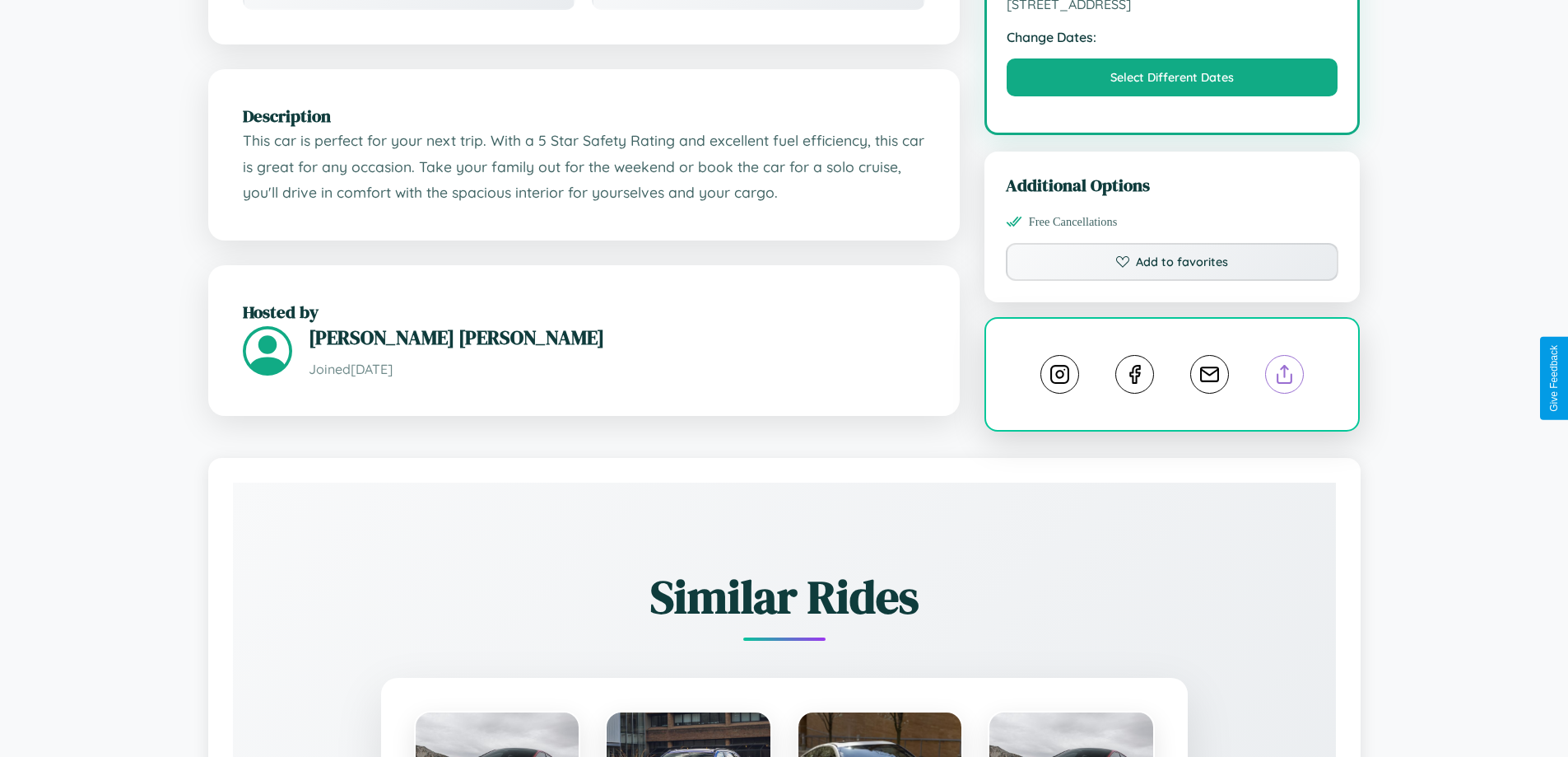
click at [1285, 377] on line at bounding box center [1285, 371] width 0 height 11
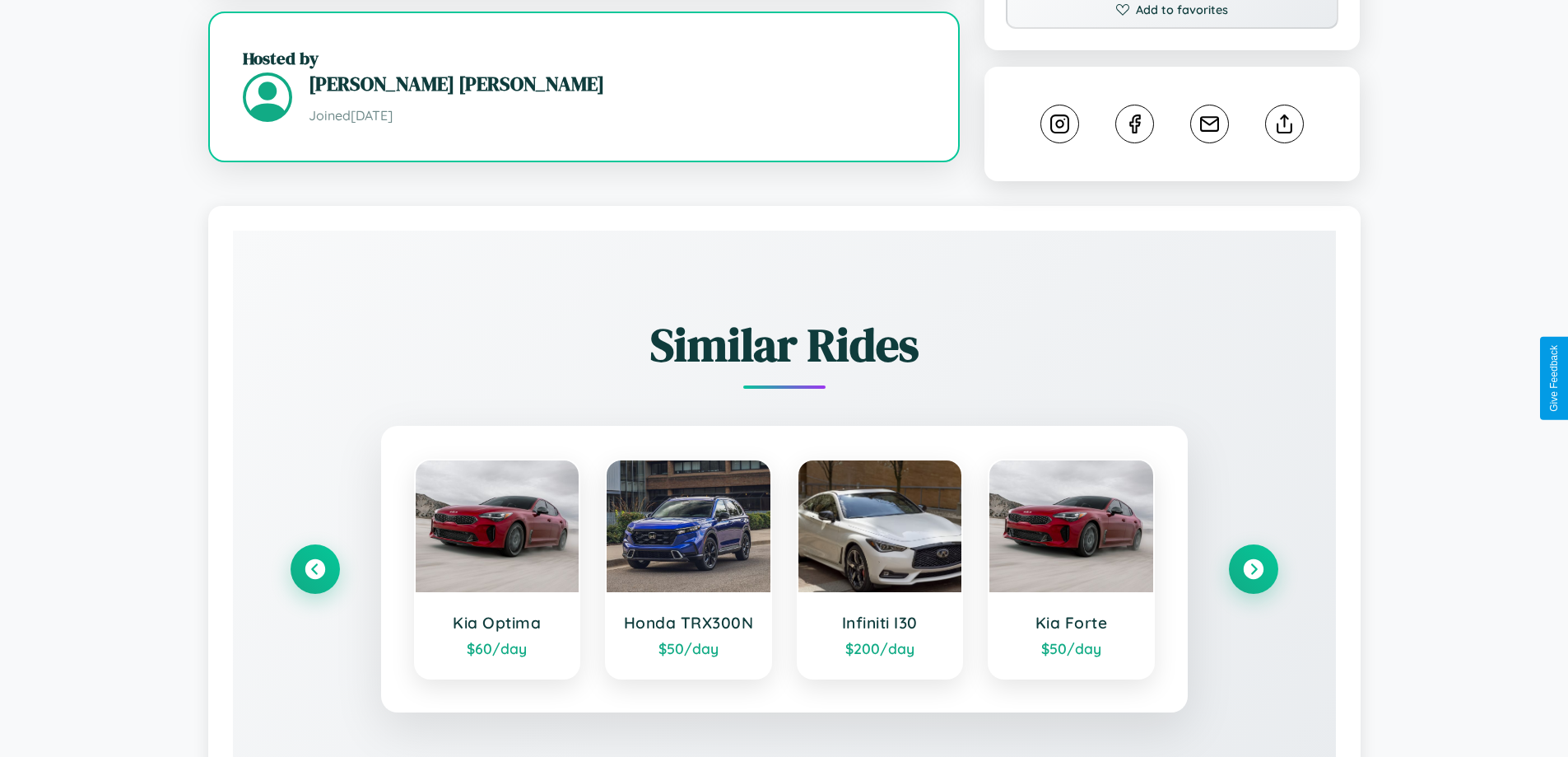
scroll to position [897, 0]
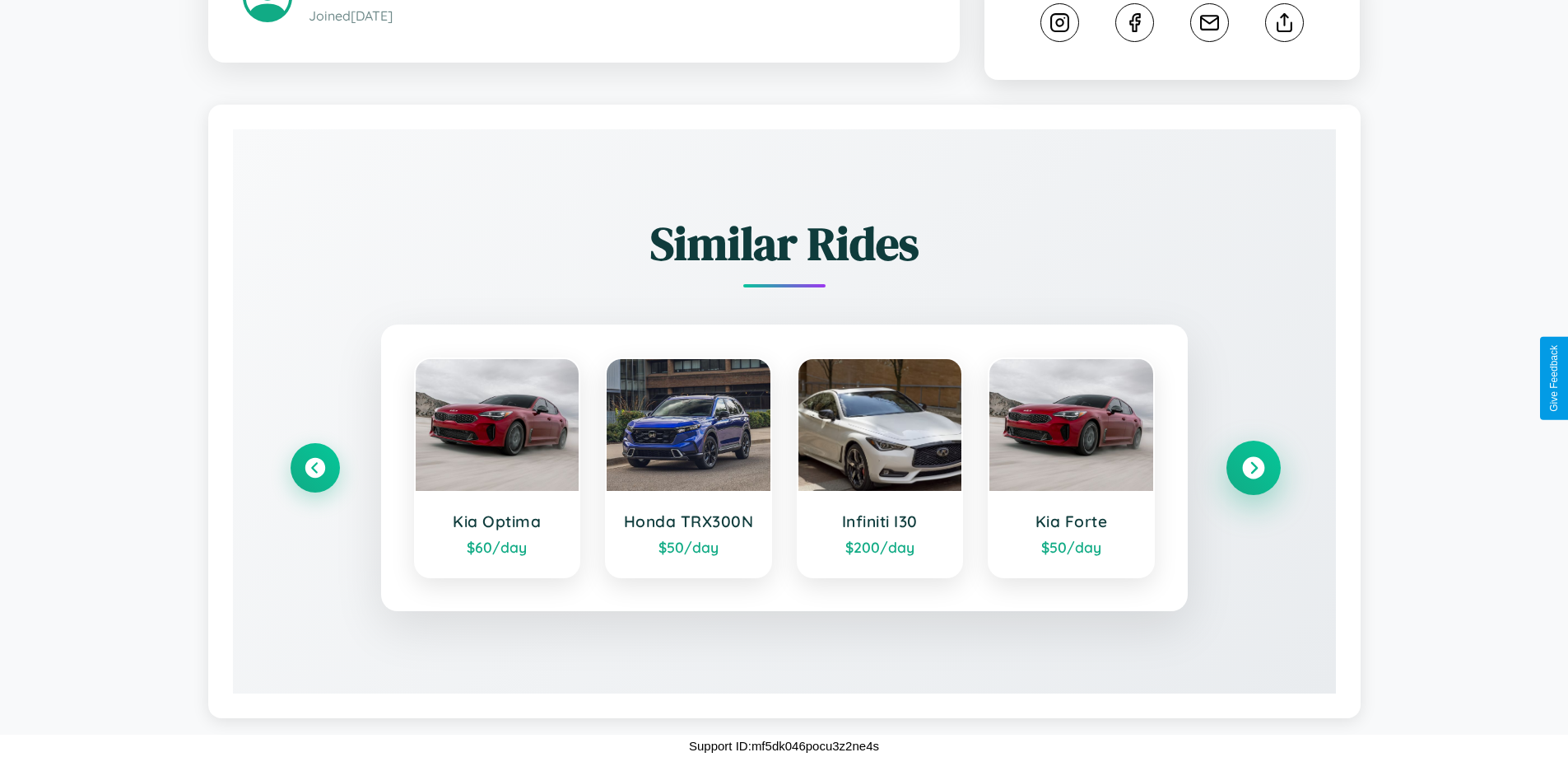
click at [1253, 467] on icon at bounding box center [1253, 468] width 22 height 22
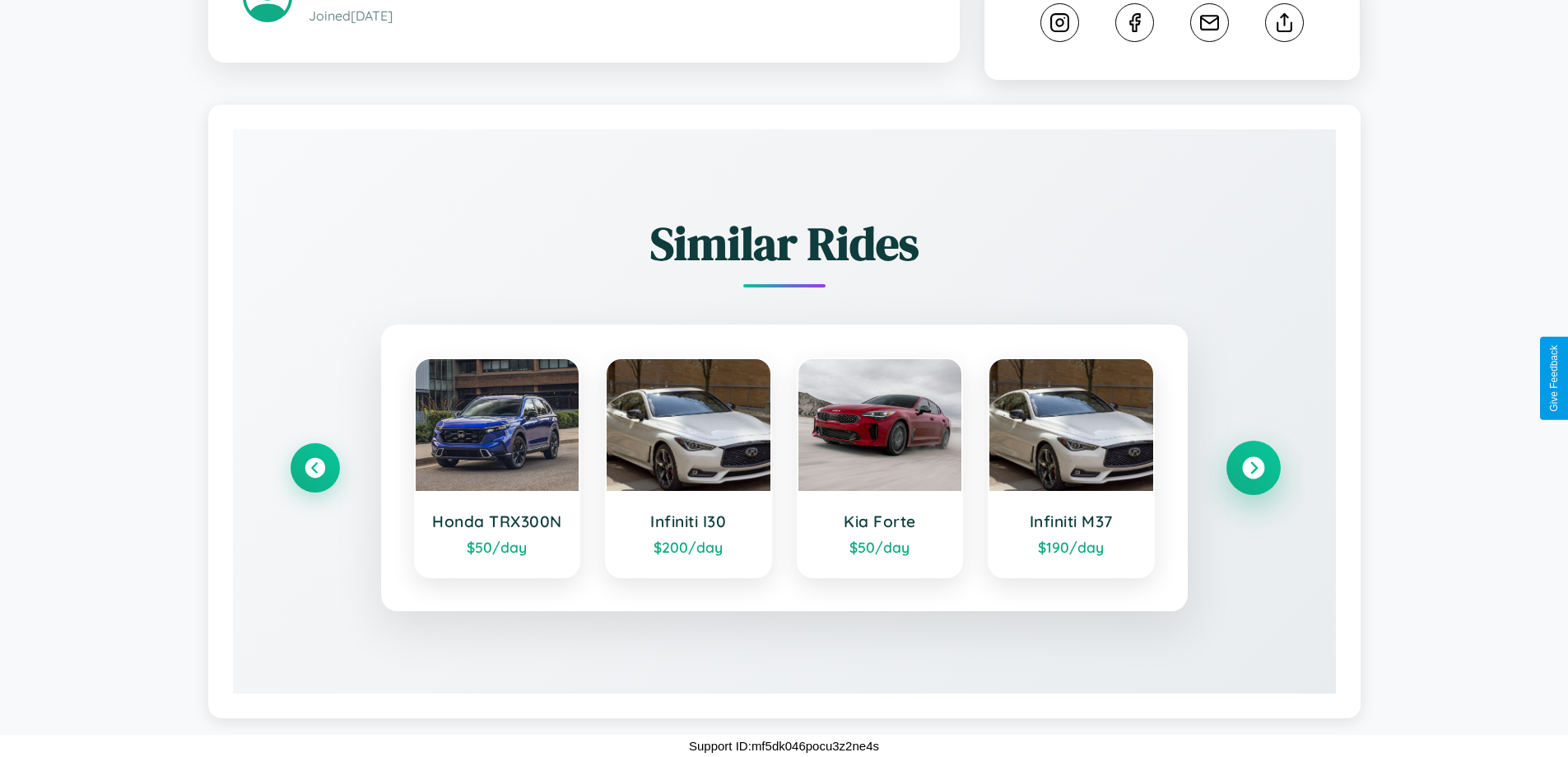
click at [1253, 467] on icon at bounding box center [1253, 468] width 22 height 22
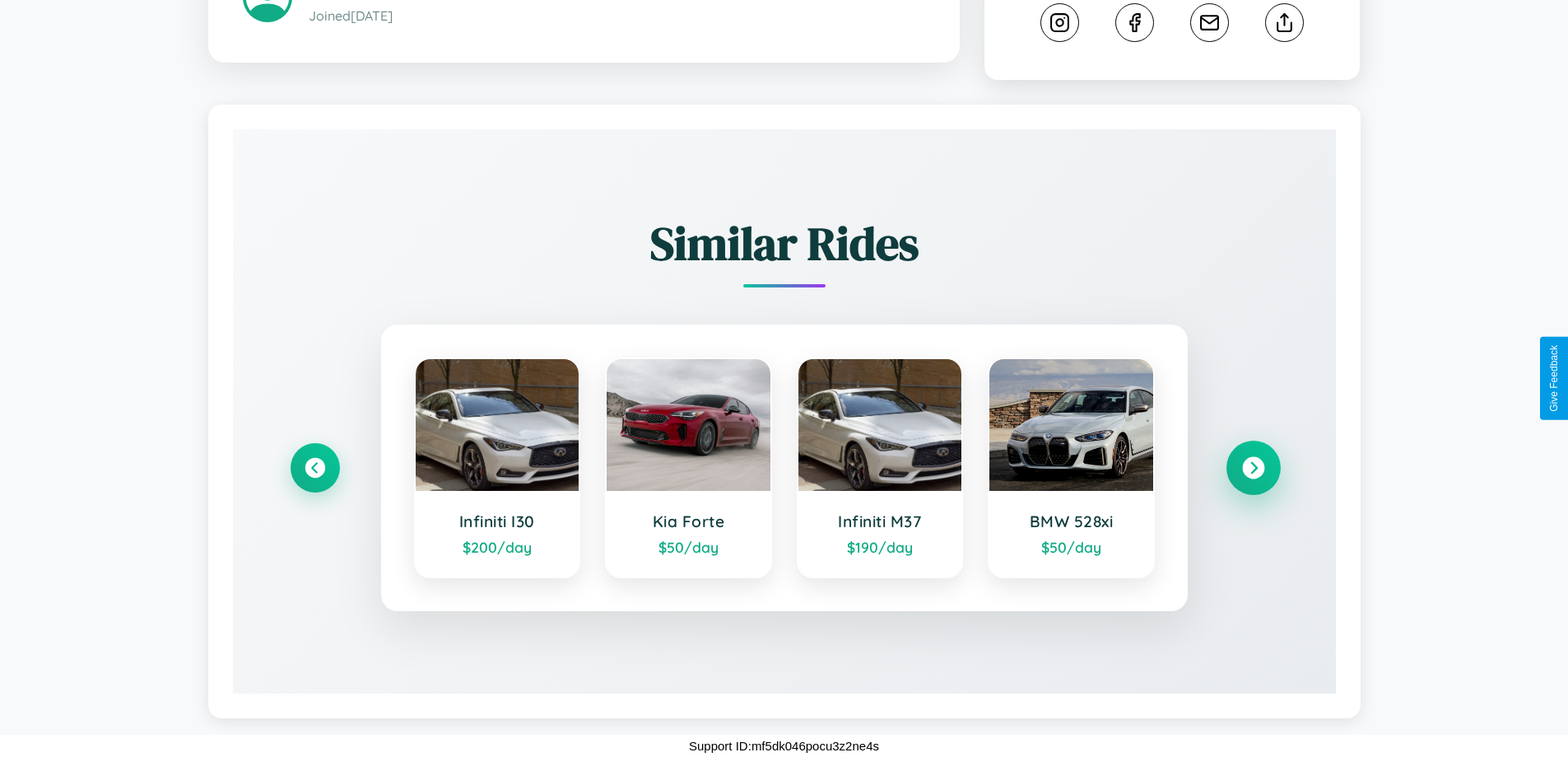
click at [1253, 467] on icon at bounding box center [1253, 468] width 22 height 22
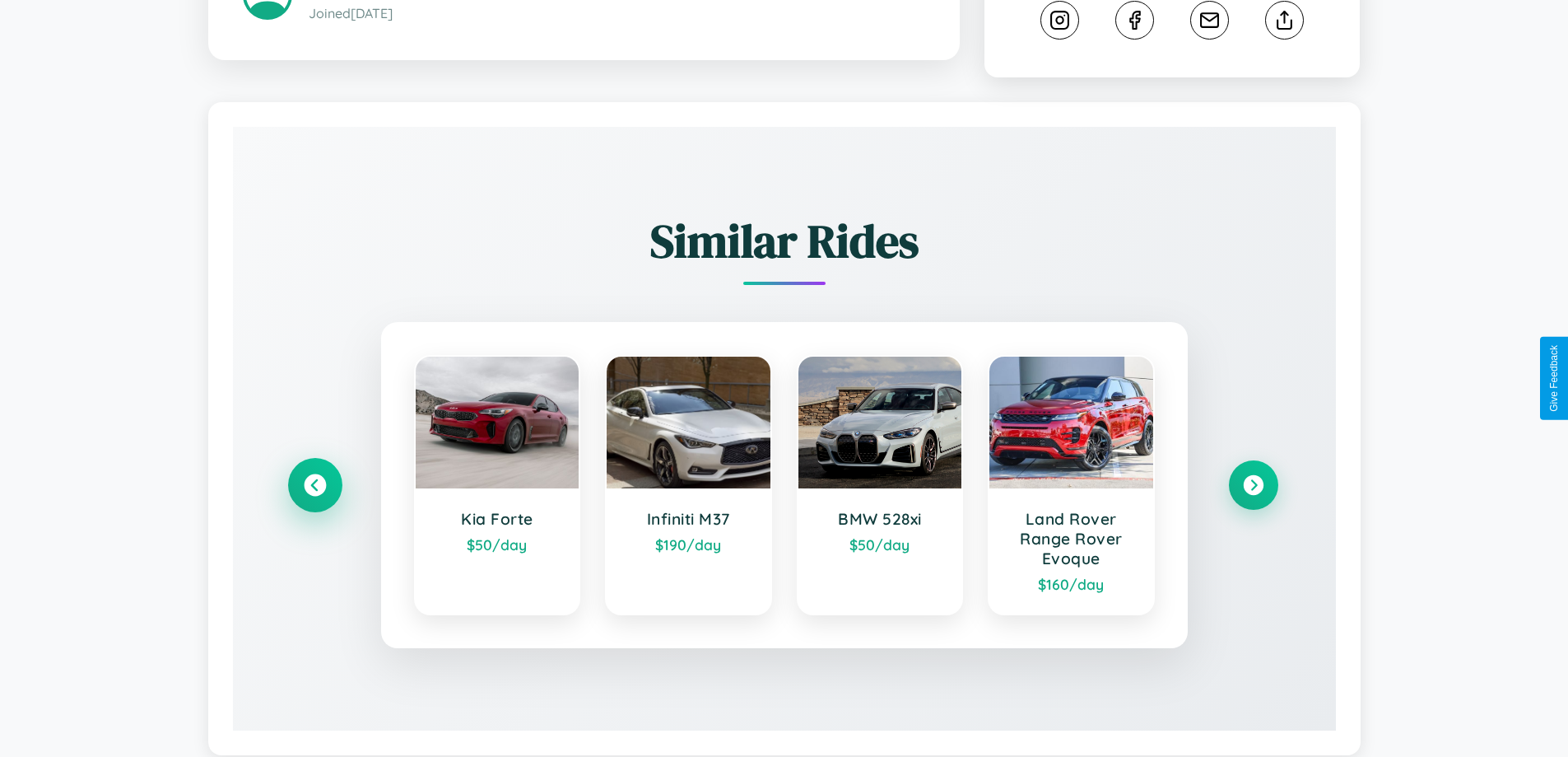
click at [315, 488] on icon at bounding box center [315, 486] width 22 height 22
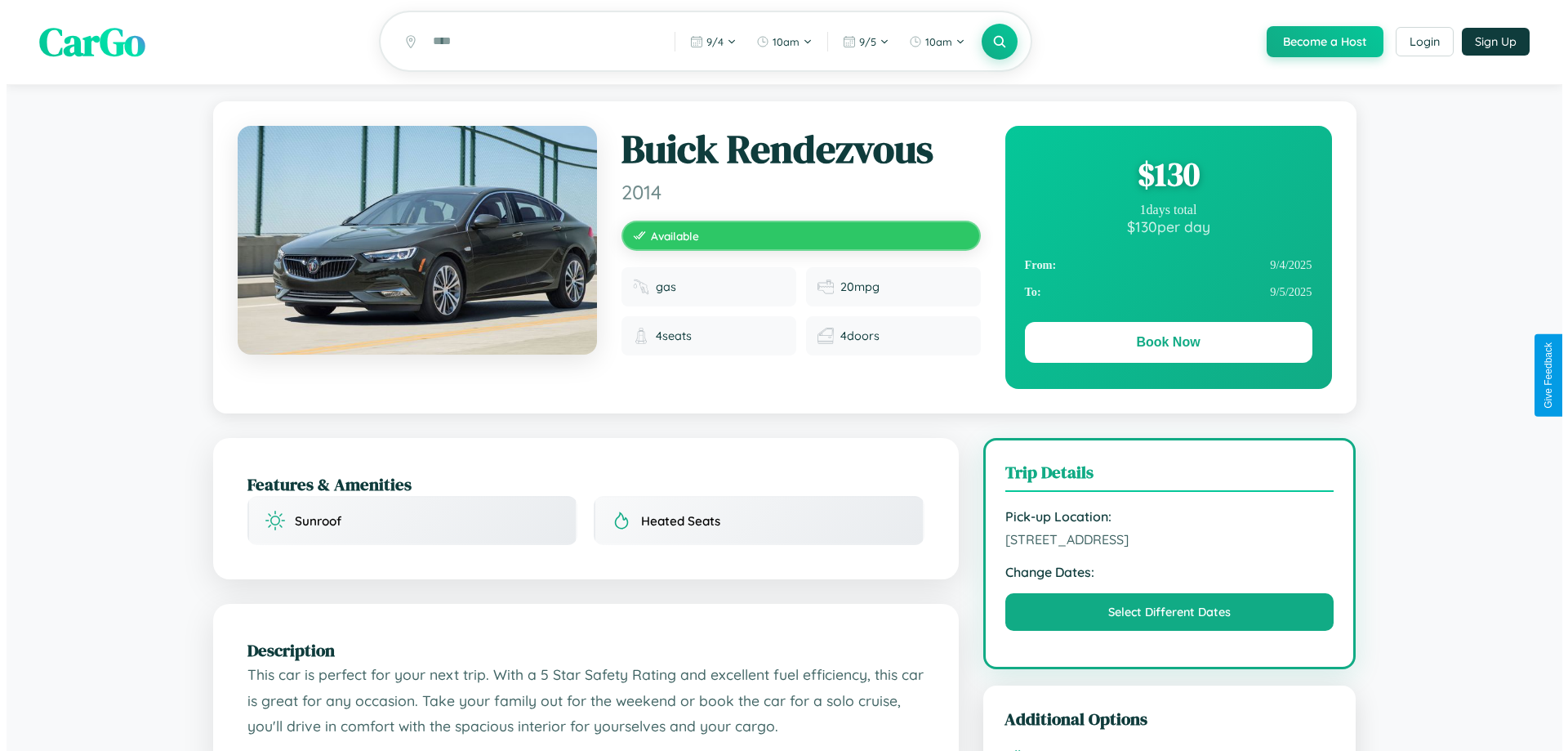
scroll to position [0, 0]
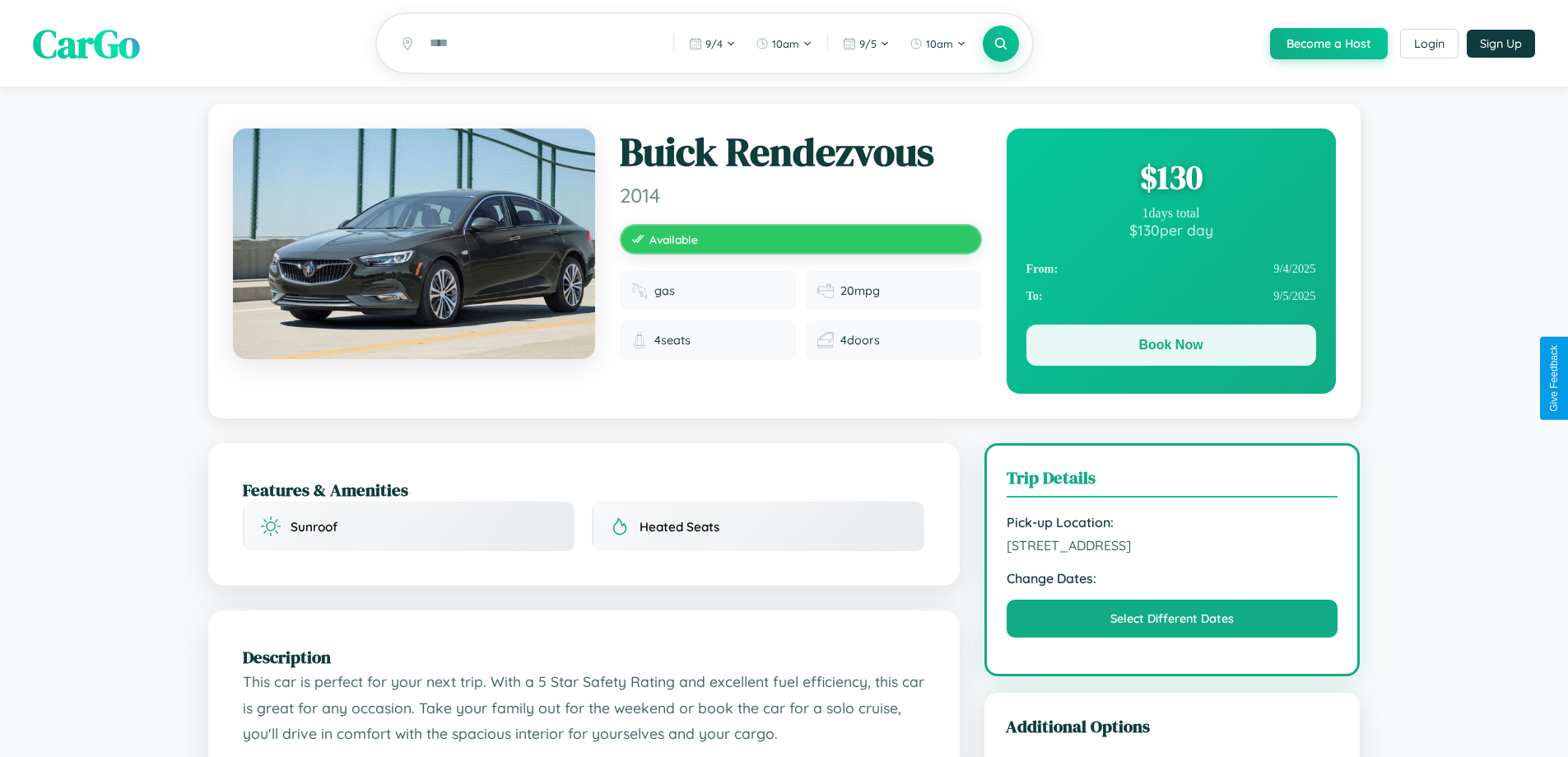
click at [1171, 348] on button "Book Now" at bounding box center [1171, 345] width 290 height 41
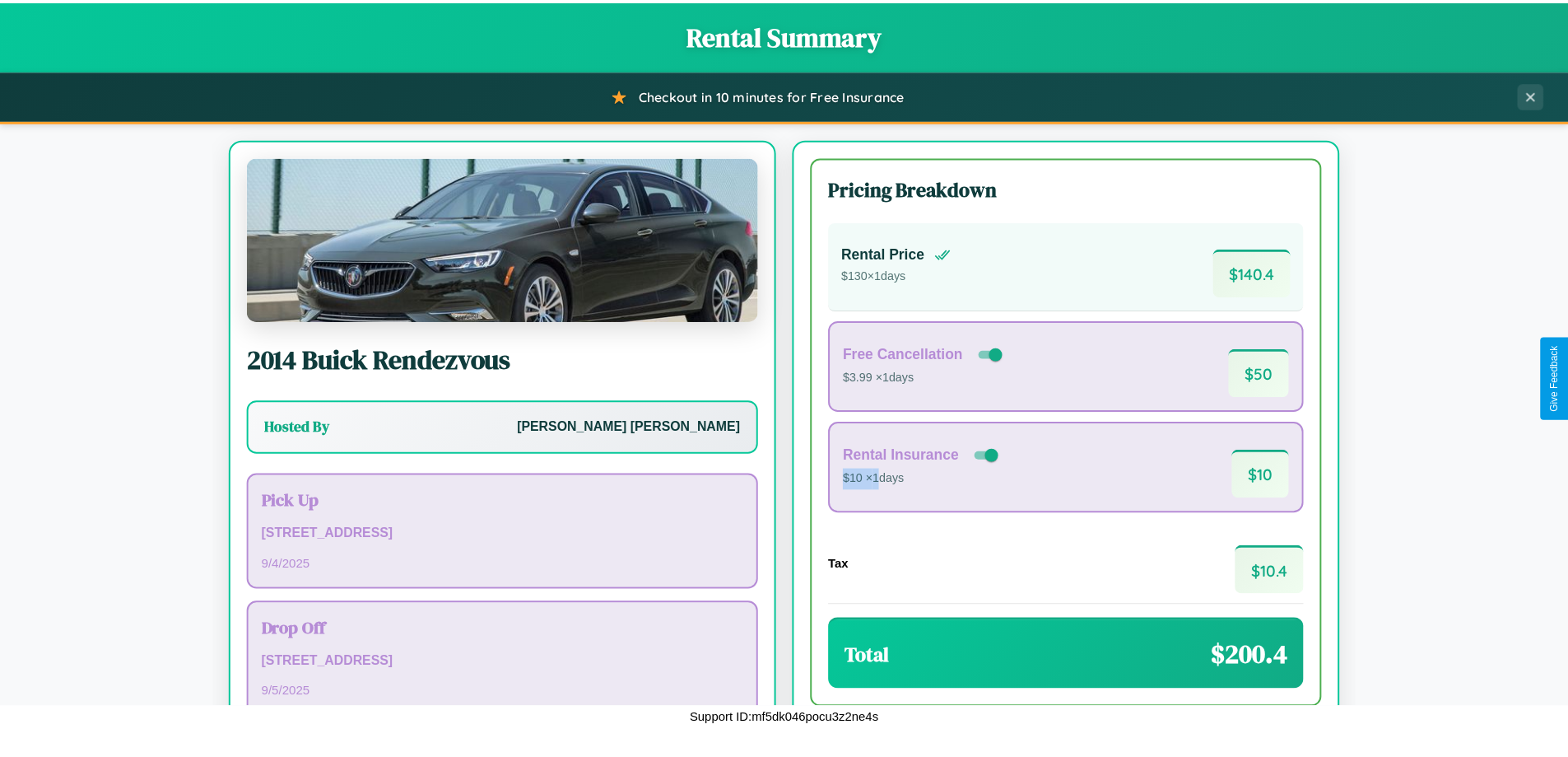
scroll to position [113, 0]
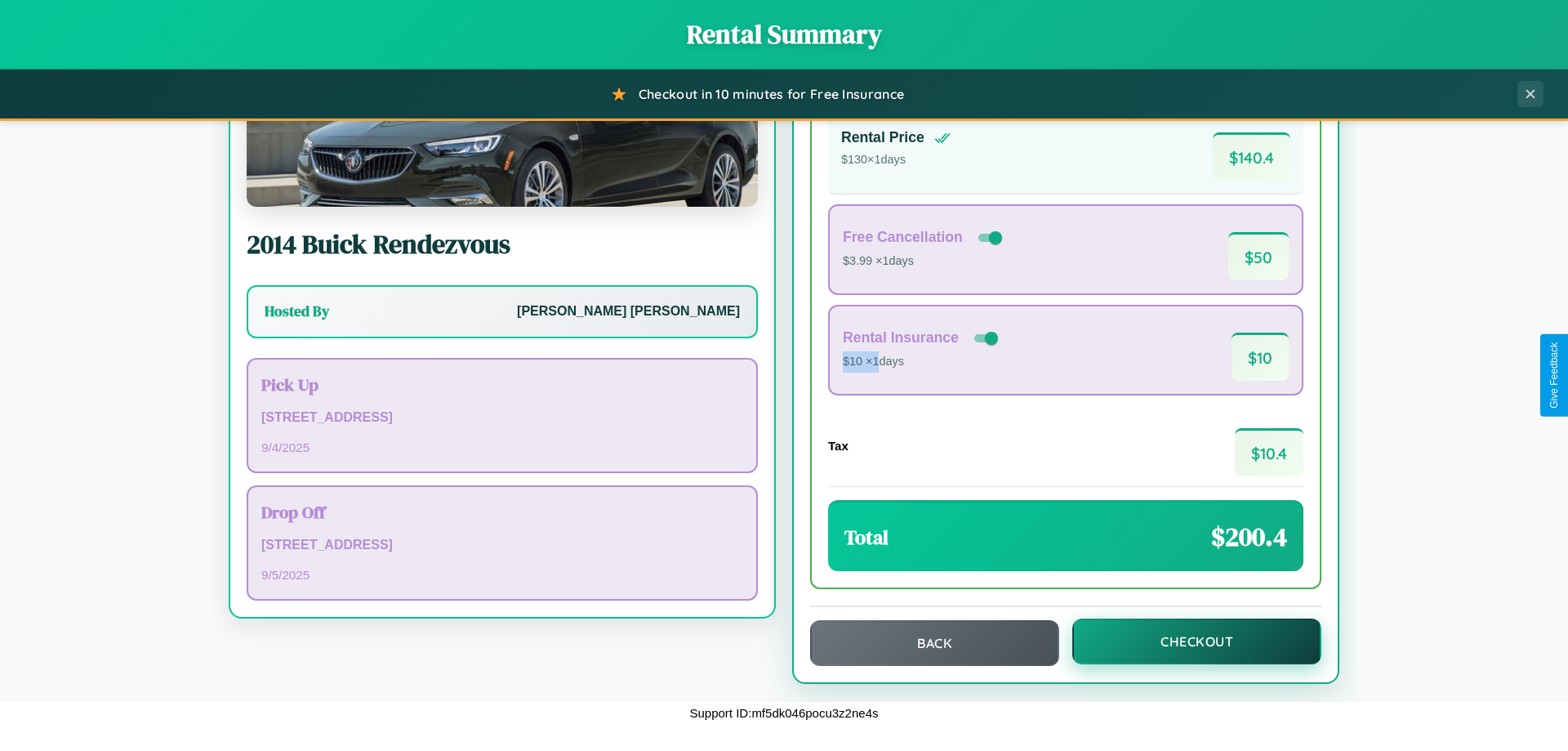
click at [1185, 642] on button "Checkout" at bounding box center [1196, 642] width 249 height 46
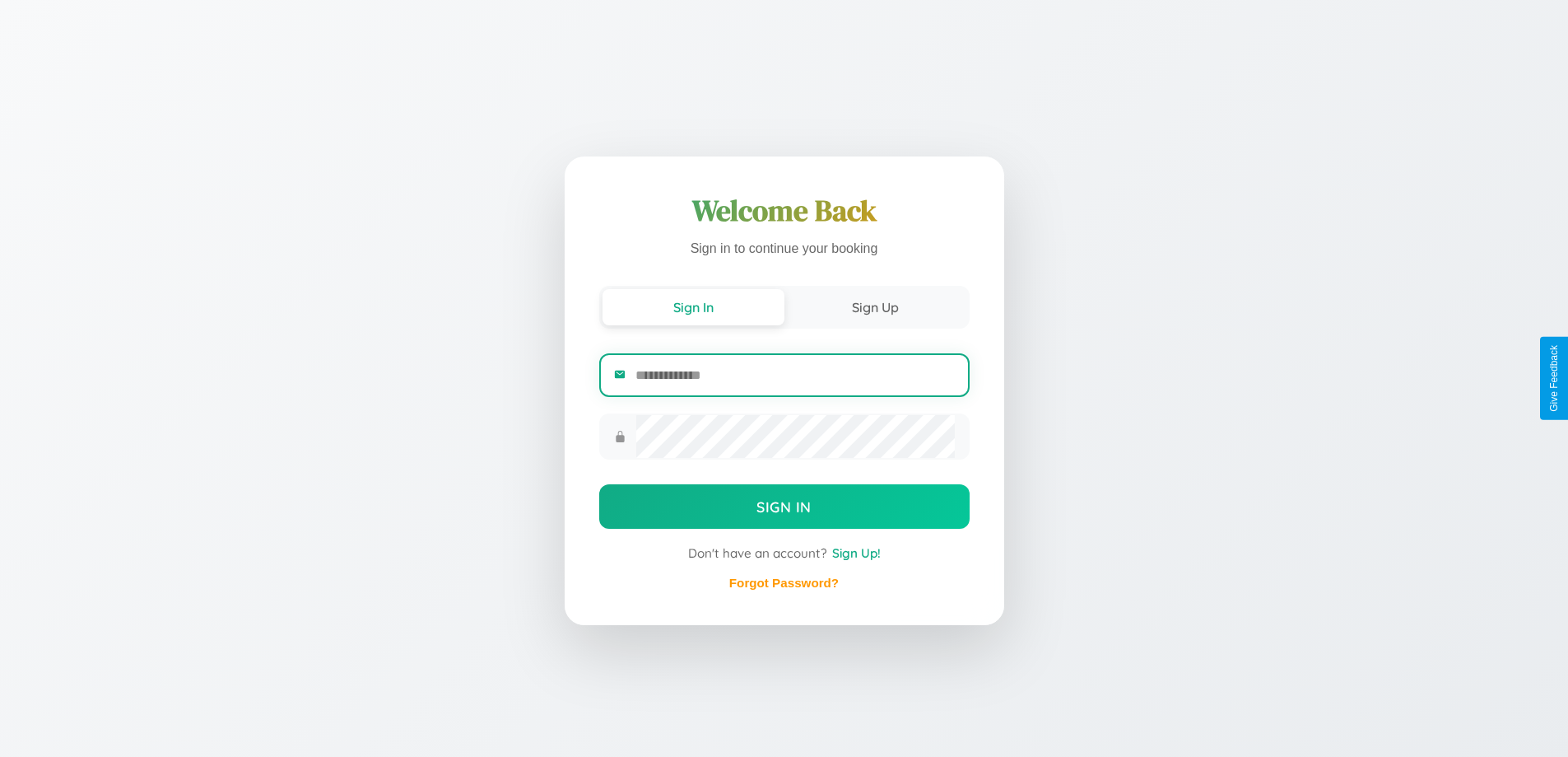
click at [795, 375] on input "email" at bounding box center [795, 376] width 318 height 41
type input "**********"
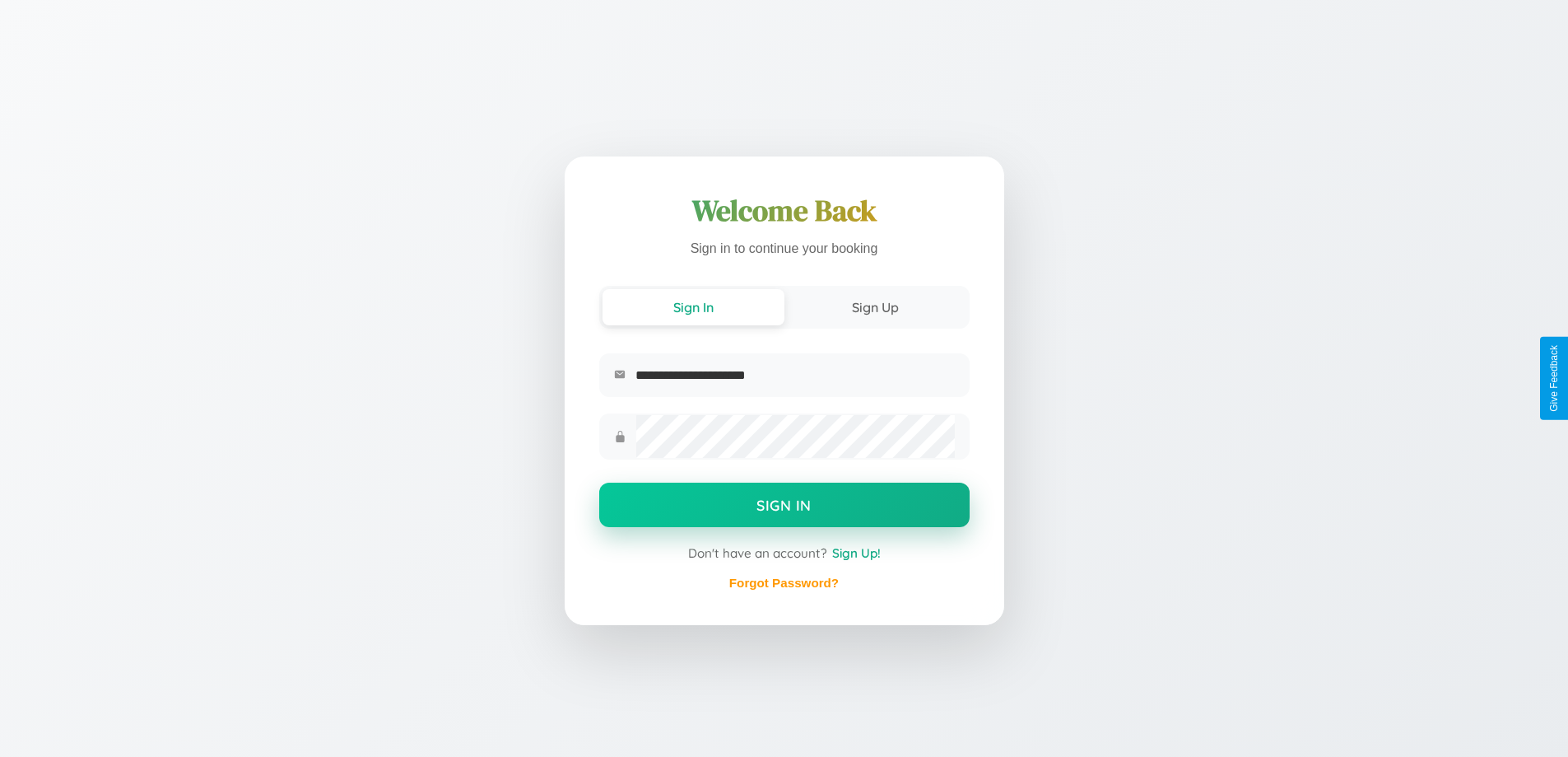
click at [784, 507] on button "Sign In" at bounding box center [784, 505] width 370 height 44
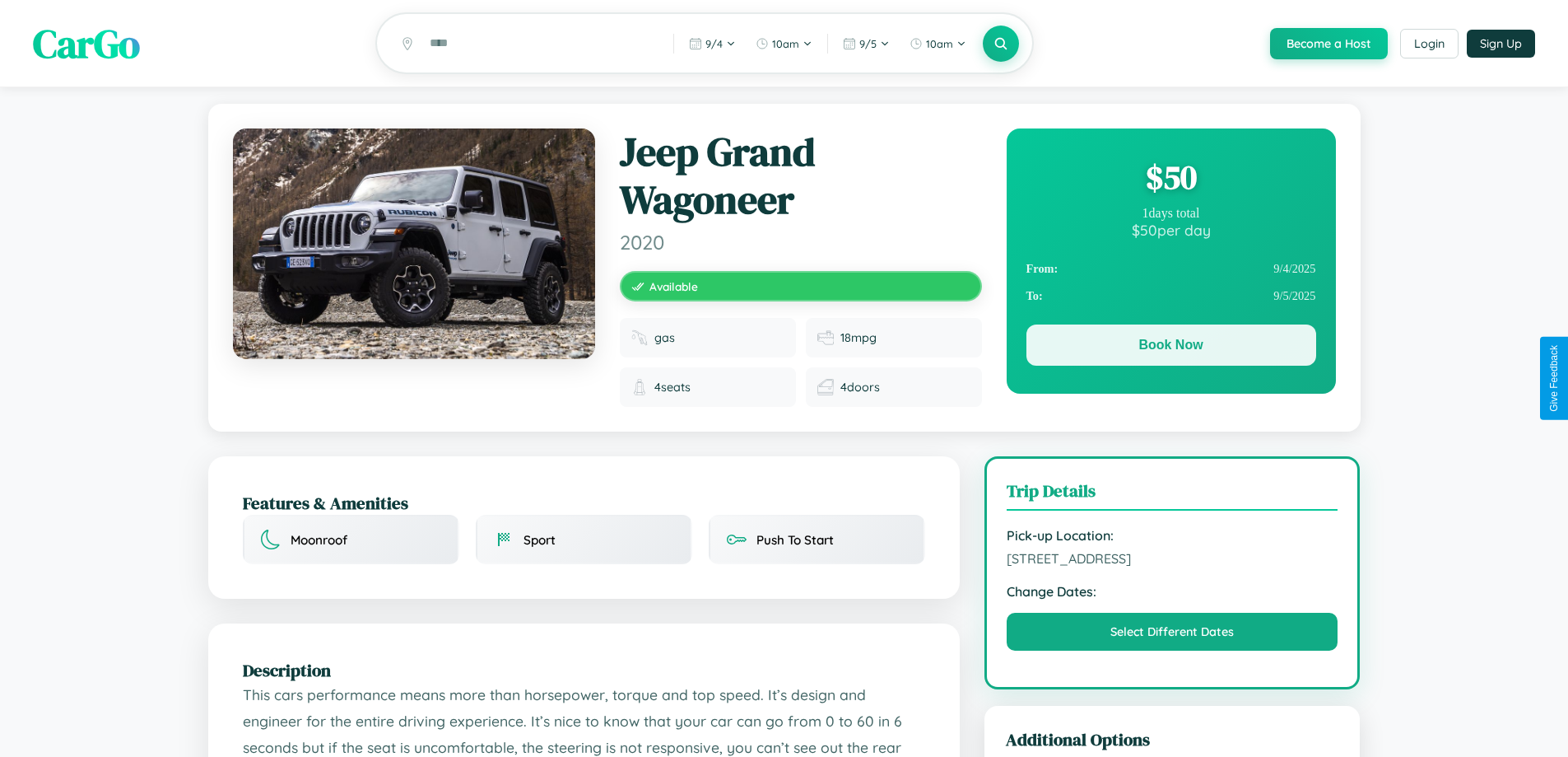
click at [1171, 348] on button "Book Now" at bounding box center [1171, 345] width 290 height 41
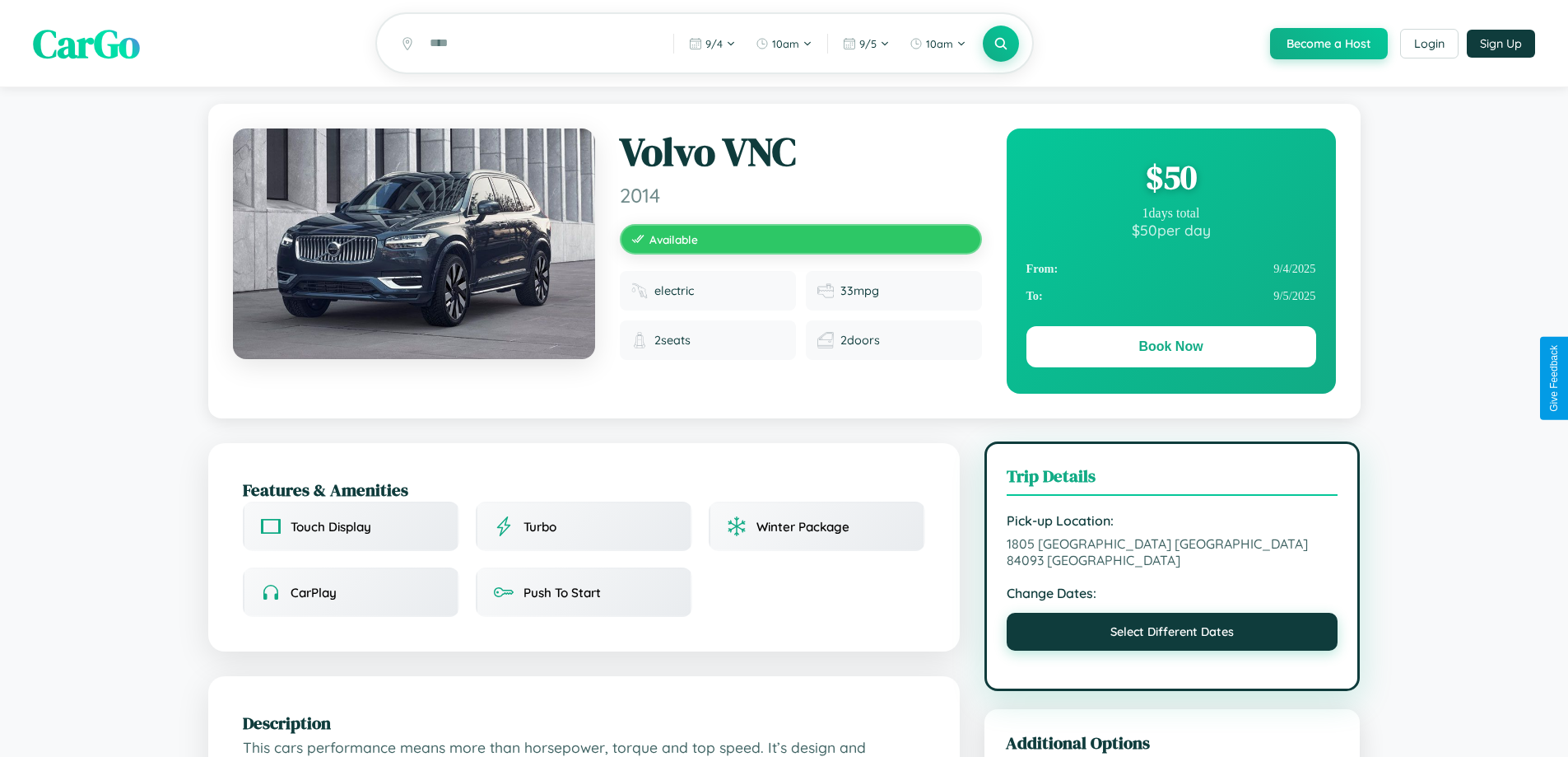
click at [1172, 618] on button "Select Different Dates" at bounding box center [1172, 631] width 332 height 38
select select "*"
select select "****"
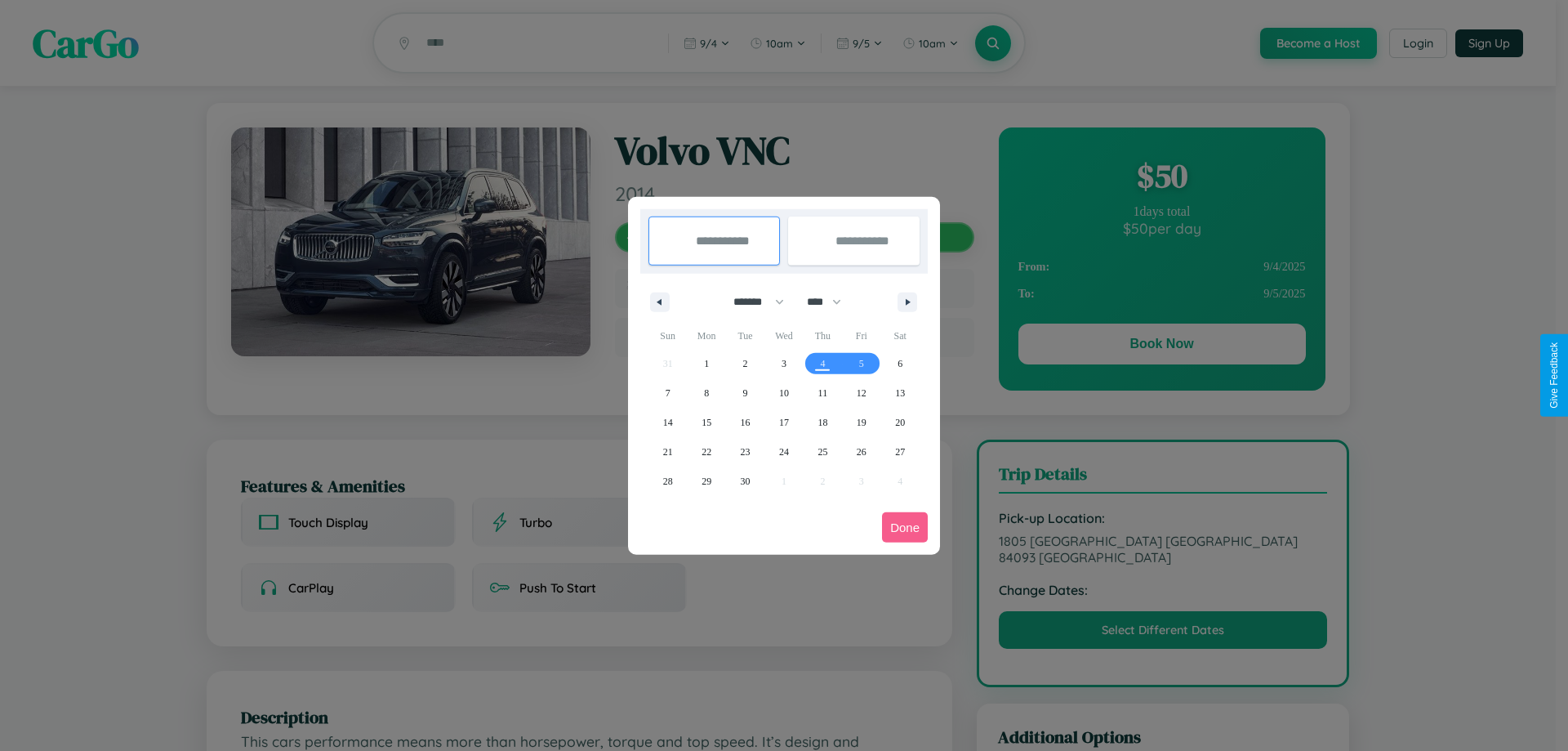
drag, startPoint x: 751, startPoint y: 301, endPoint x: 784, endPoint y: 328, distance: 42.6
click at [751, 301] on select "******* ******** ***** ***** *** **** **** ****** ********* ******* ******** **…" at bounding box center [756, 301] width 70 height 27
select select "**"
click at [822, 392] on span "11" at bounding box center [823, 393] width 10 height 29
type input "**********"
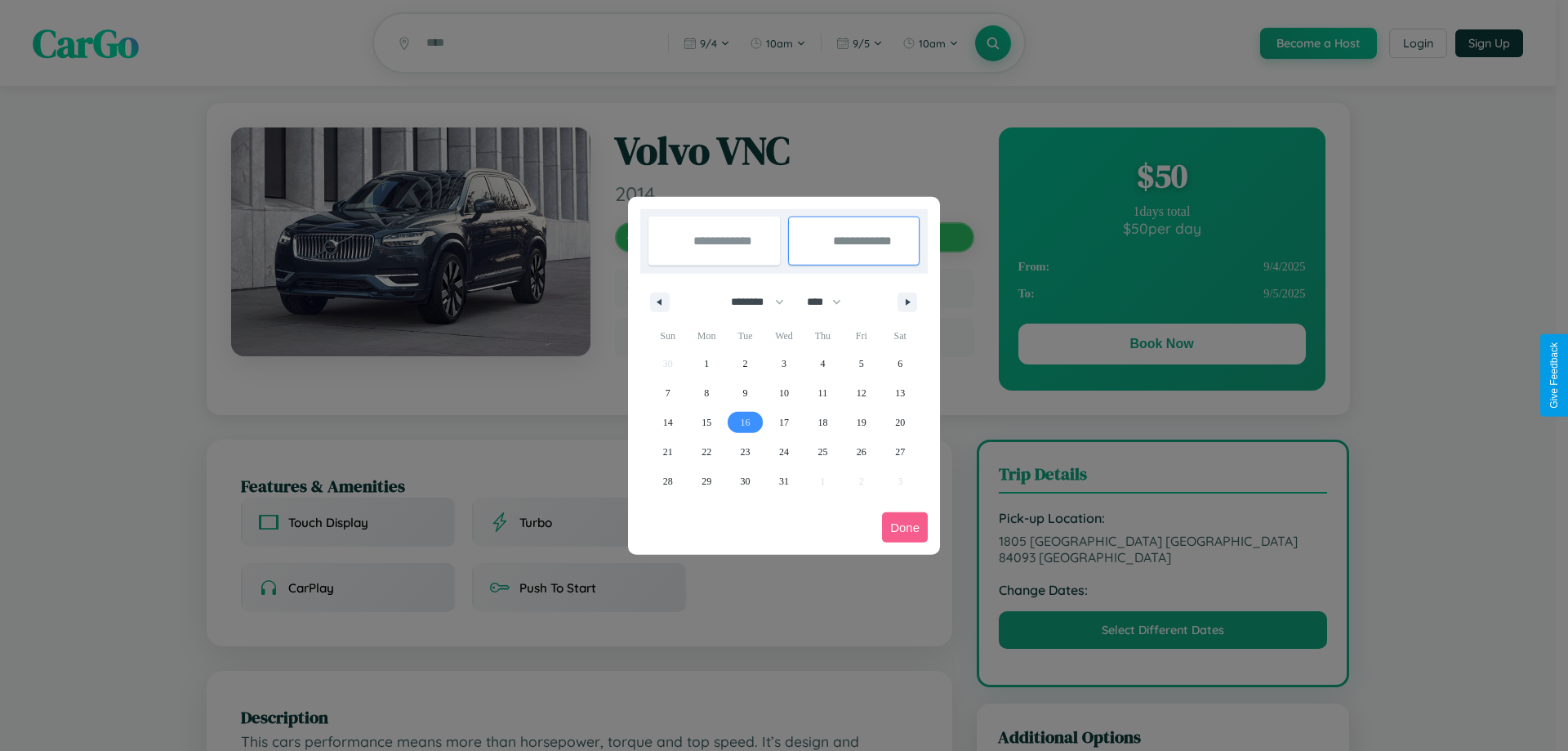
click at [745, 421] on span "16" at bounding box center [745, 422] width 10 height 29
type input "**********"
click at [905, 527] on button "Done" at bounding box center [905, 527] width 46 height 30
